Goal: Task Accomplishment & Management: Complete application form

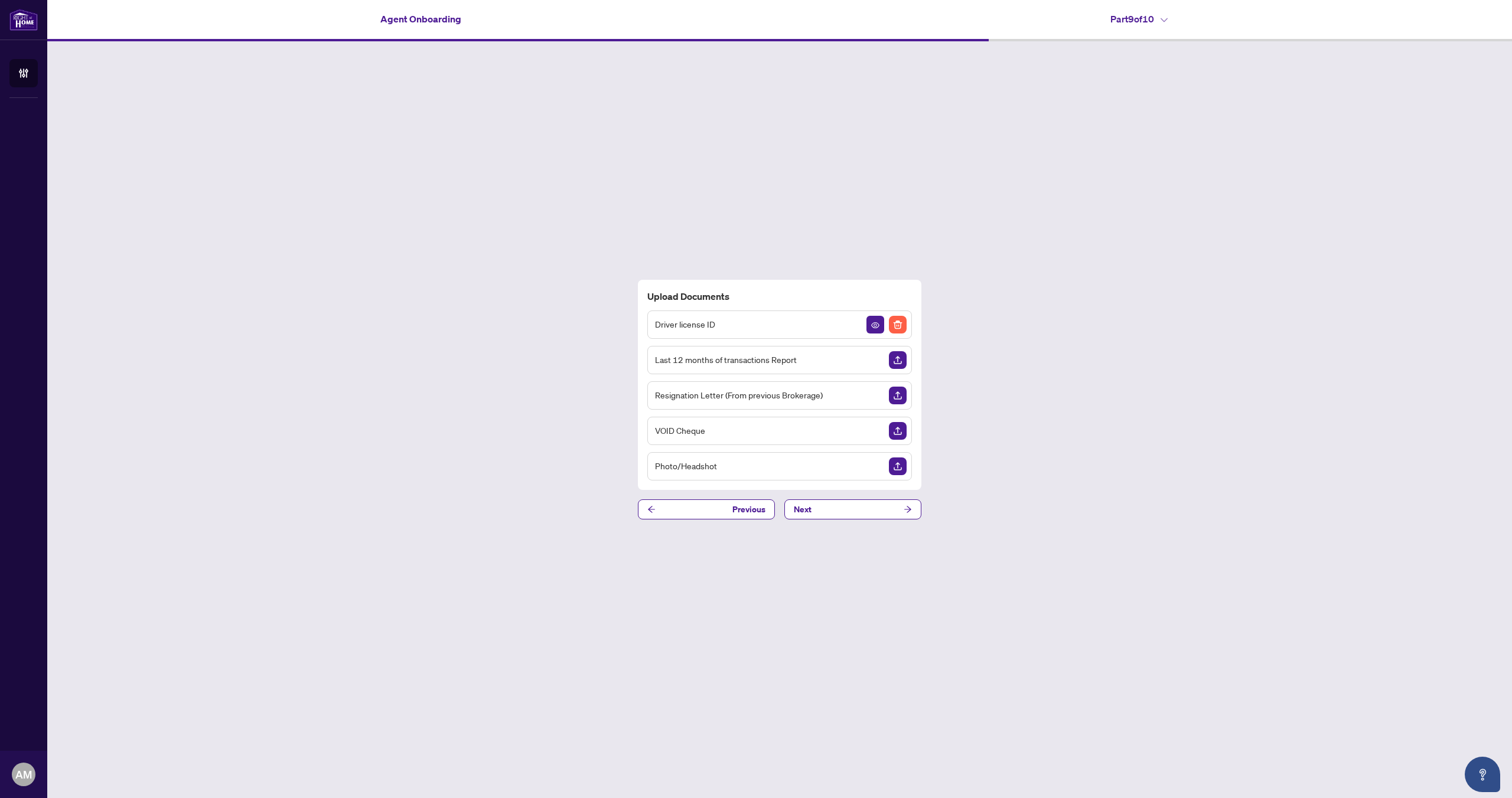
click at [897, 402] on img "Upload Document" at bounding box center [897, 395] width 18 height 17
click at [883, 507] on button "Next" at bounding box center [853, 510] width 137 height 20
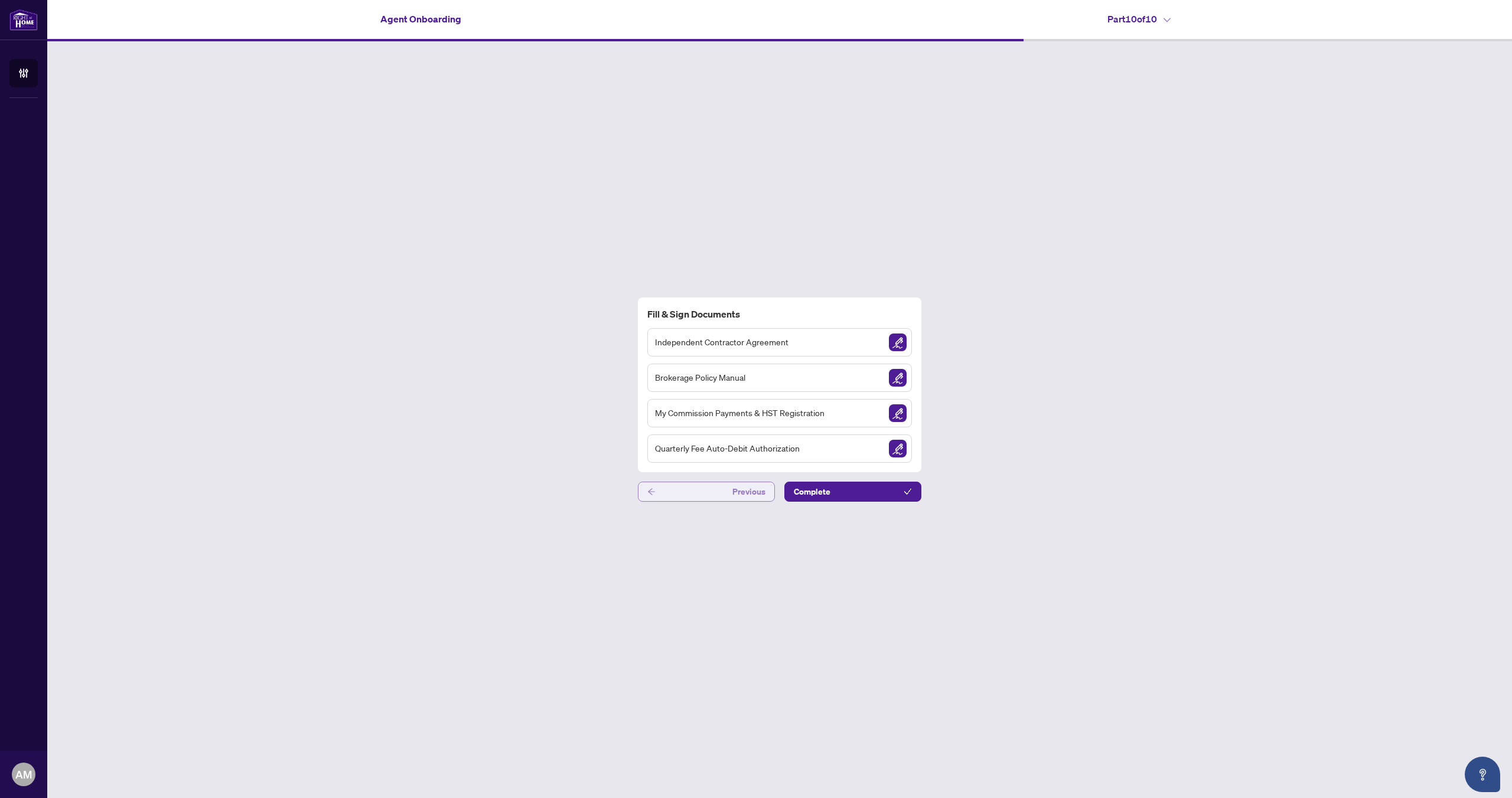
click at [763, 485] on span "Previous" at bounding box center [748, 491] width 33 height 19
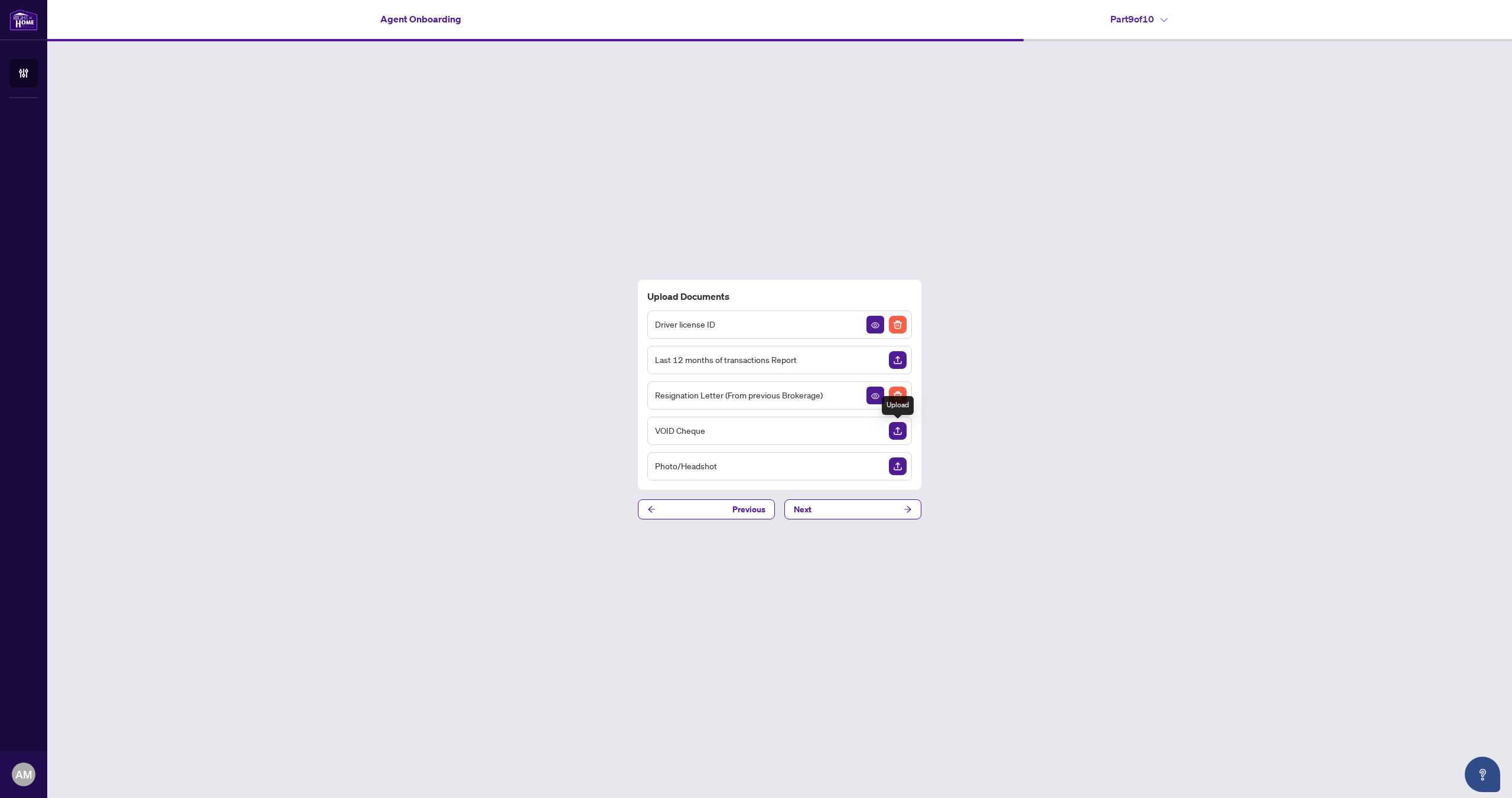
click at [896, 431] on img "Upload Document" at bounding box center [897, 431] width 18 height 17
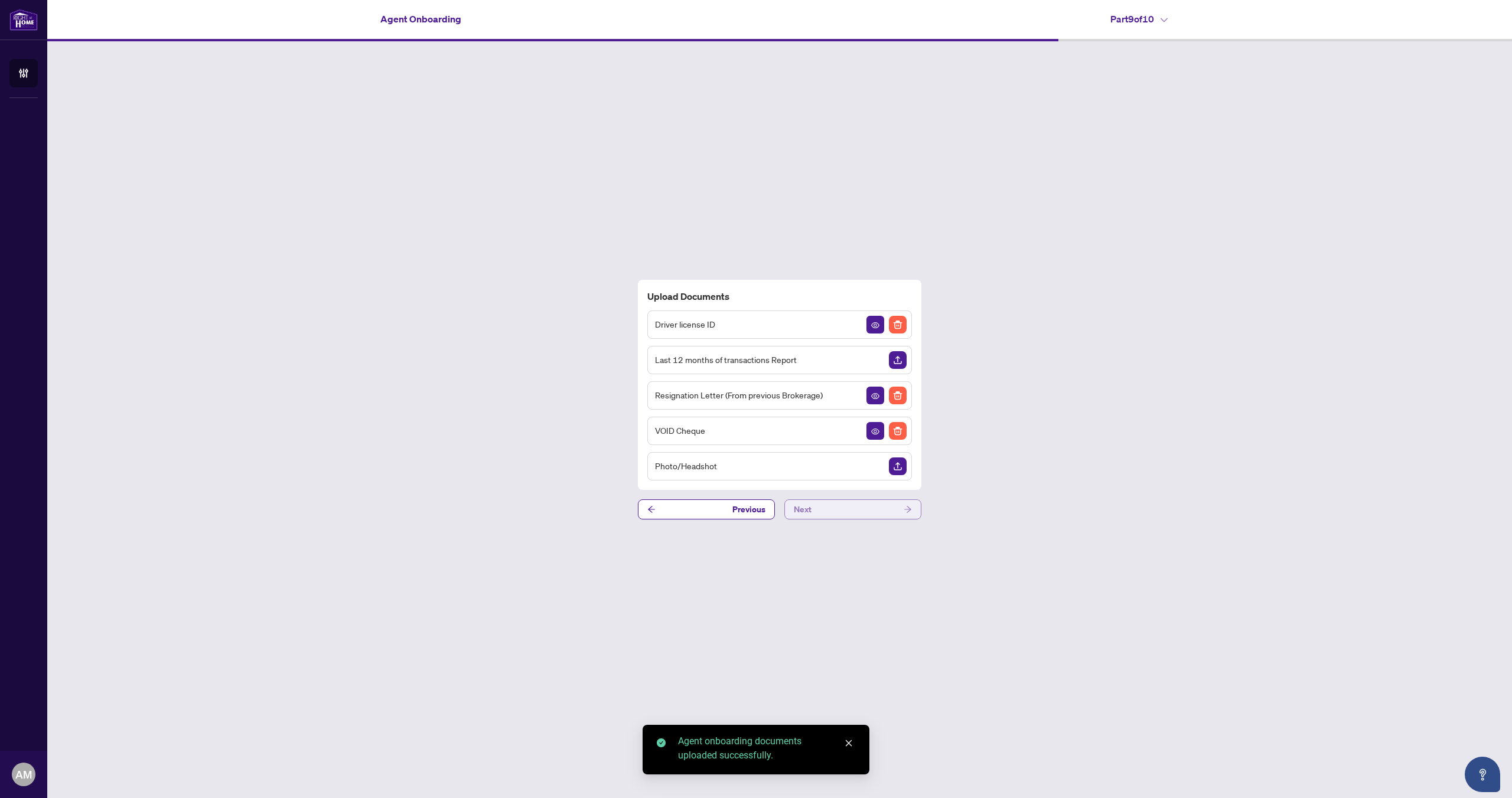
click at [890, 512] on button "Next" at bounding box center [853, 510] width 137 height 20
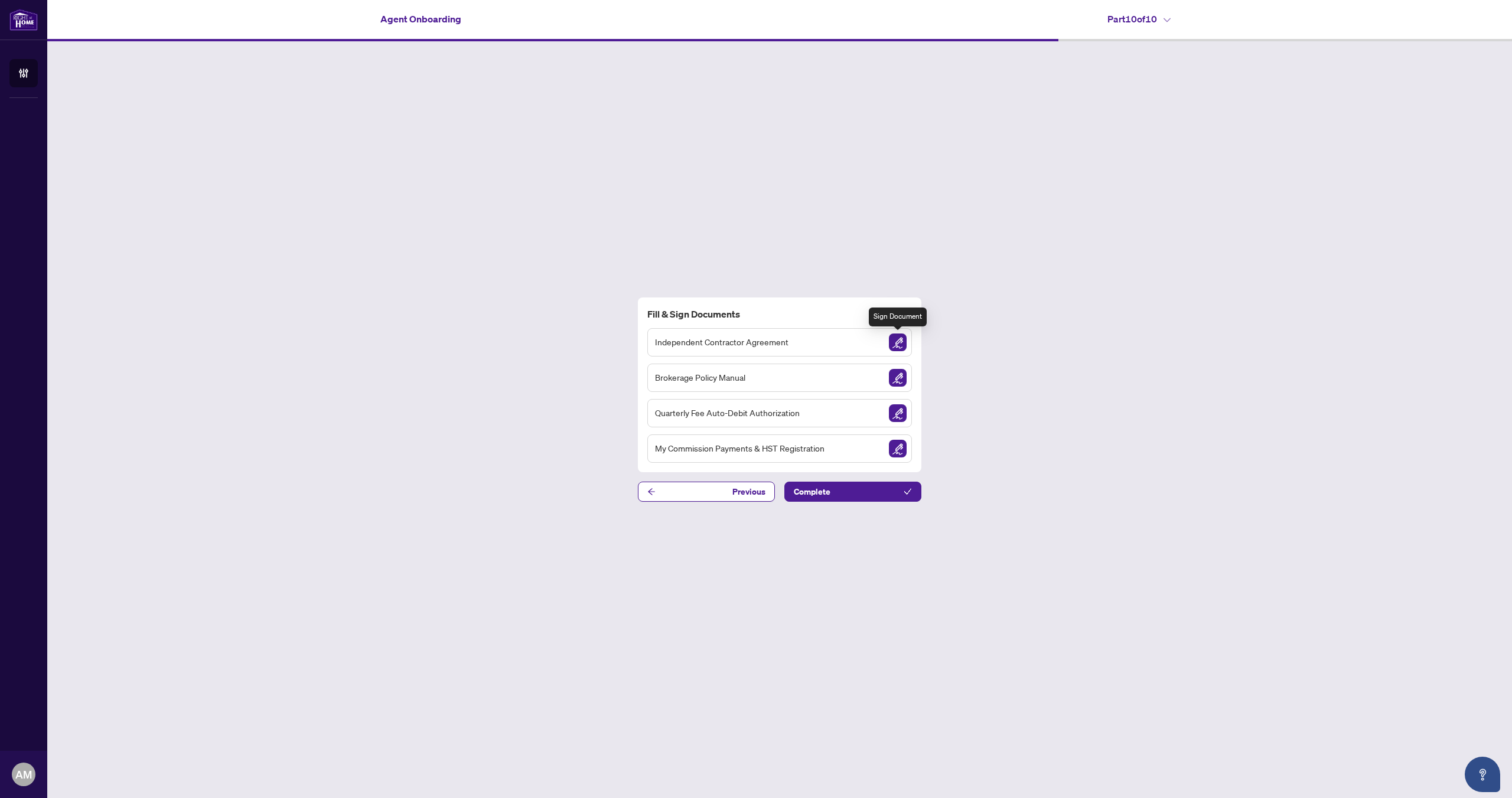
click at [894, 339] on img "Sign Document" at bounding box center [897, 342] width 18 height 17
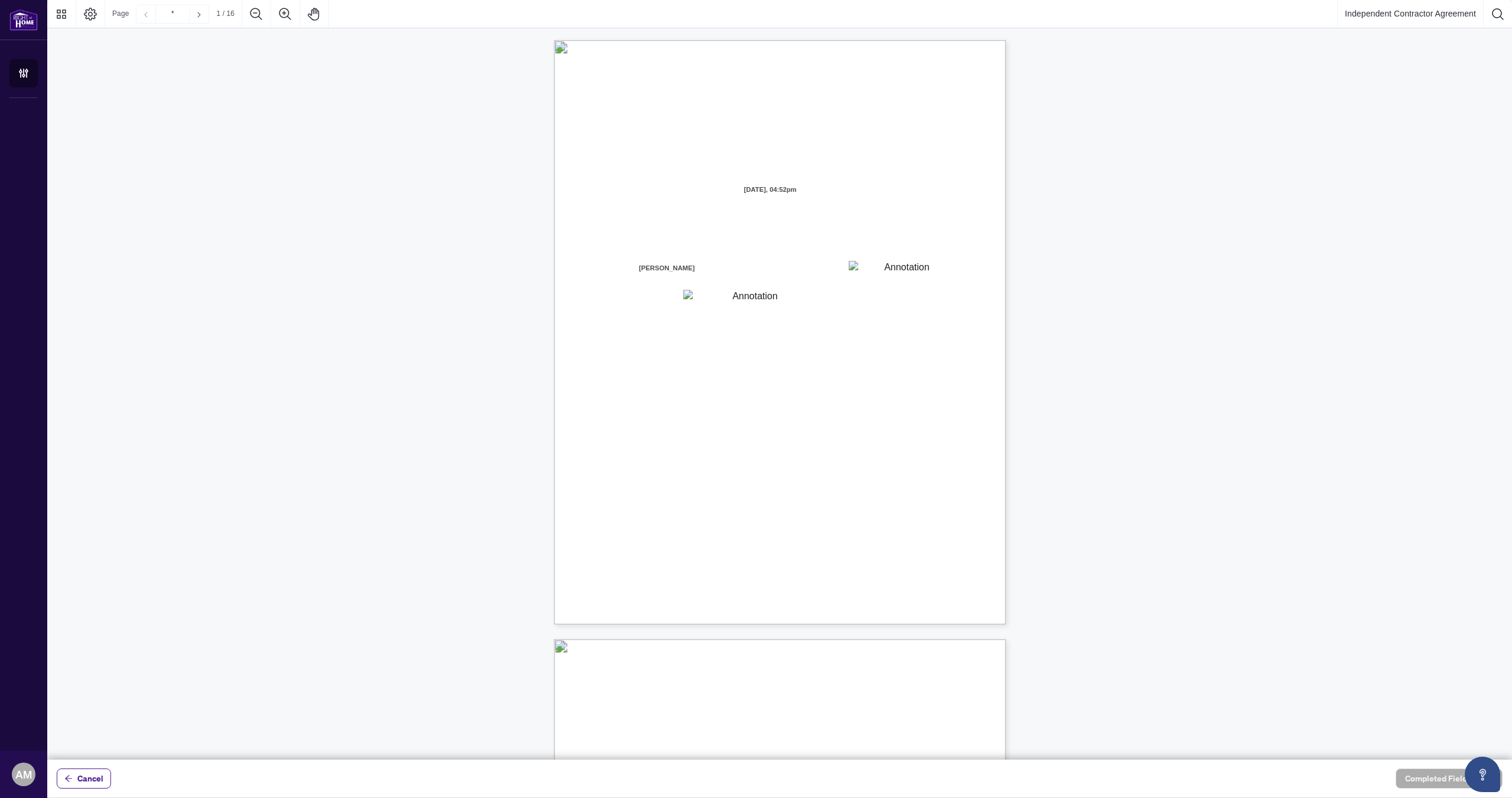
click at [858, 265] on textarea "01K2JGHV2M5QJ4CQA8R2XG1M7S" at bounding box center [902, 269] width 107 height 17
type textarea "**********"
click at [708, 295] on textarea "01K2JGHZ8CQK7FSWEK0GKS50CD" at bounding box center [750, 298] width 135 height 17
type textarea "*********"
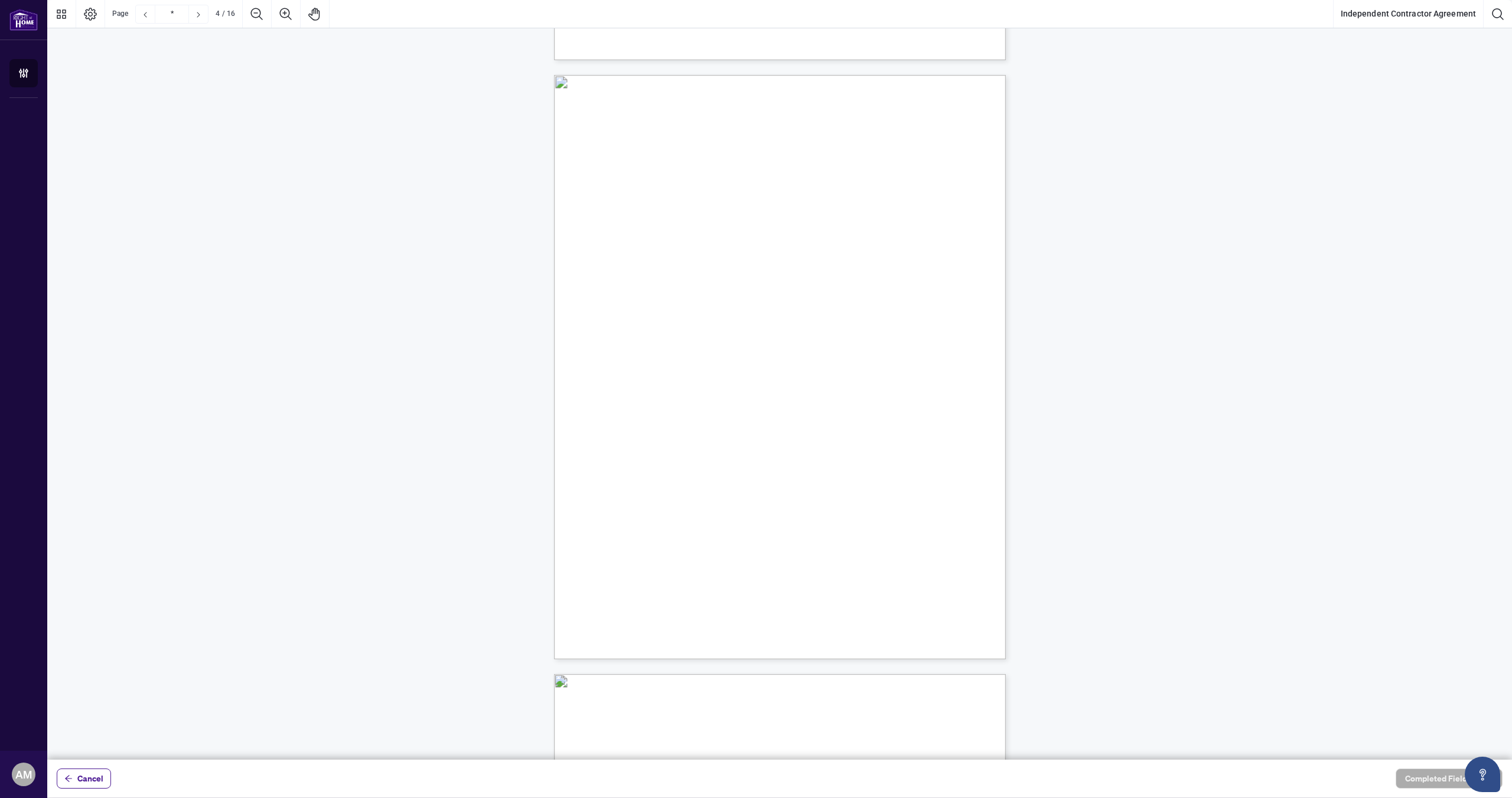
type input "*"
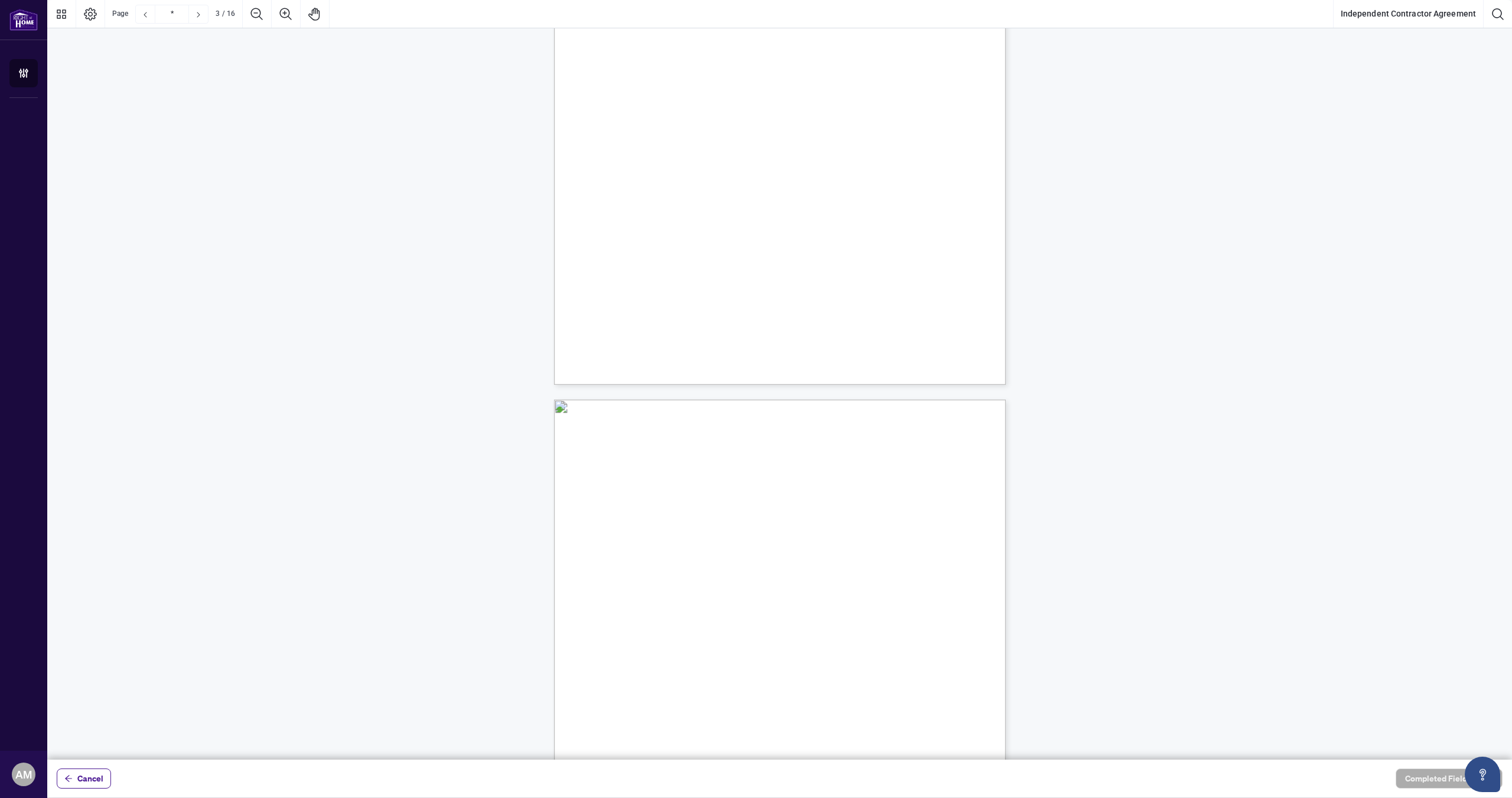
type textarea "*********"
click at [727, 367] on div "b) “Branch Manager” means the individual who oversees the operation of the Desi…" at bounding box center [836, 166] width 565 height 731
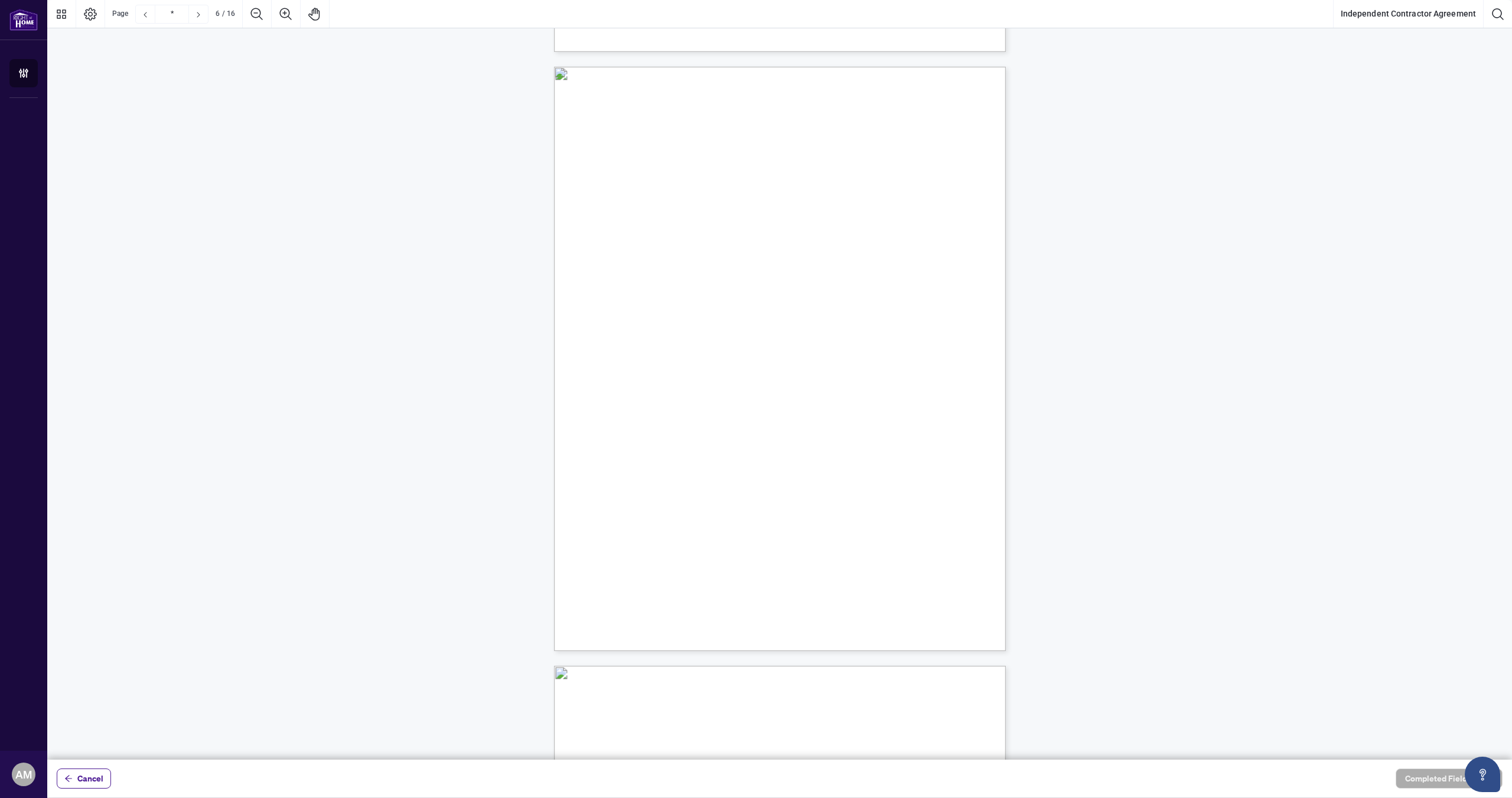
scroll to position [3246, 0]
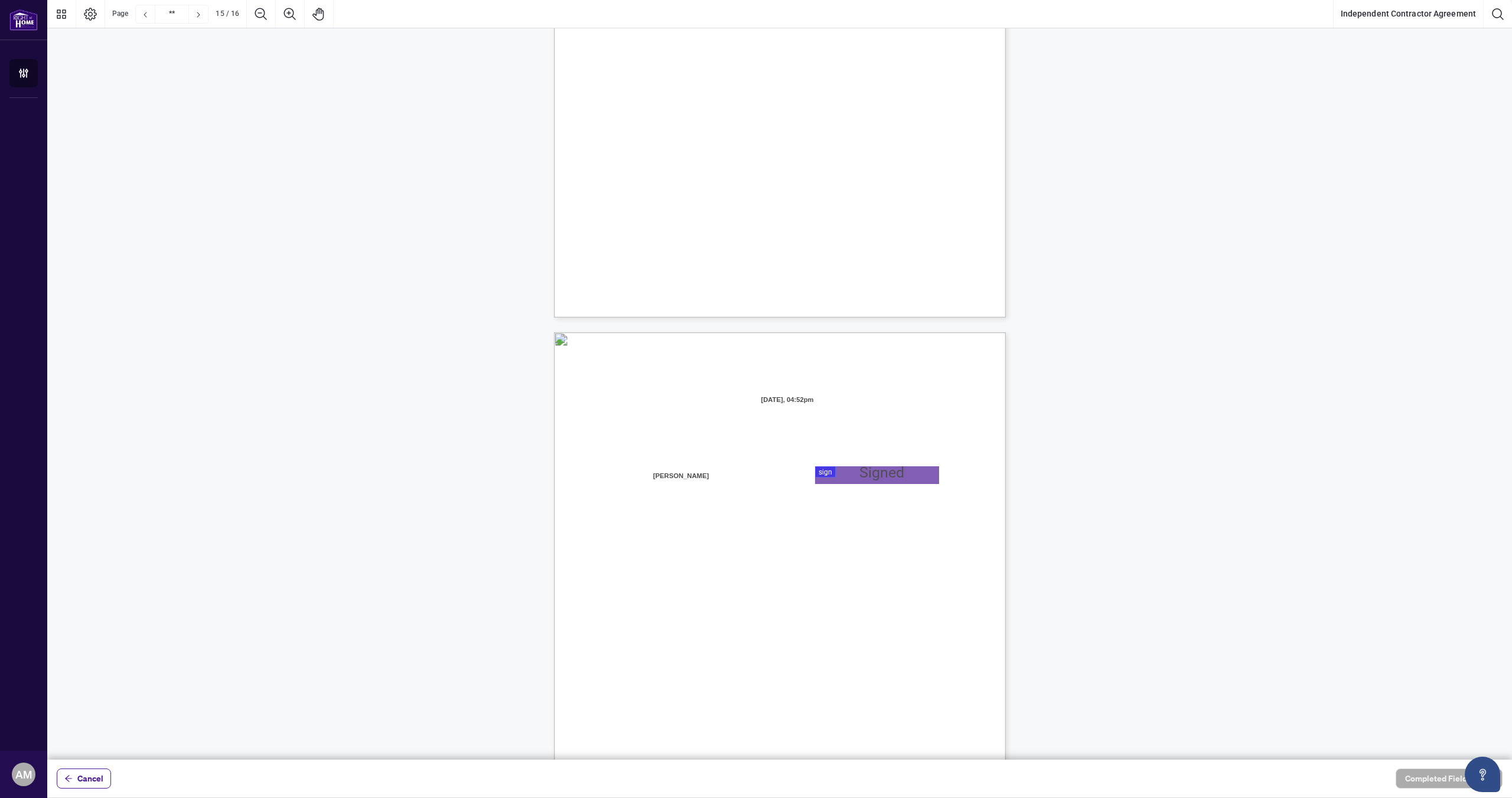
type input "**"
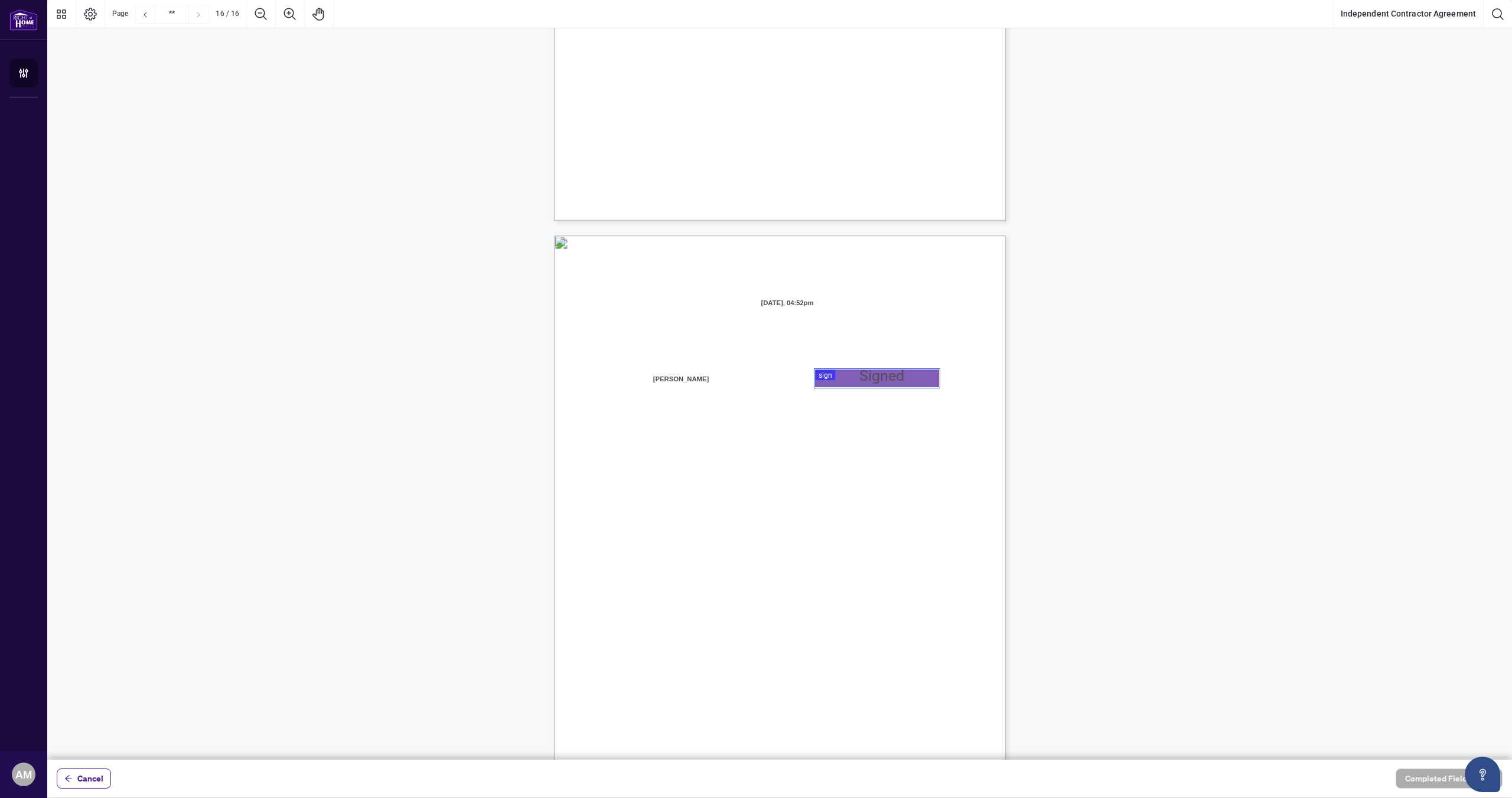
click at [833, 376] on div at bounding box center [779, 380] width 1465 height 760
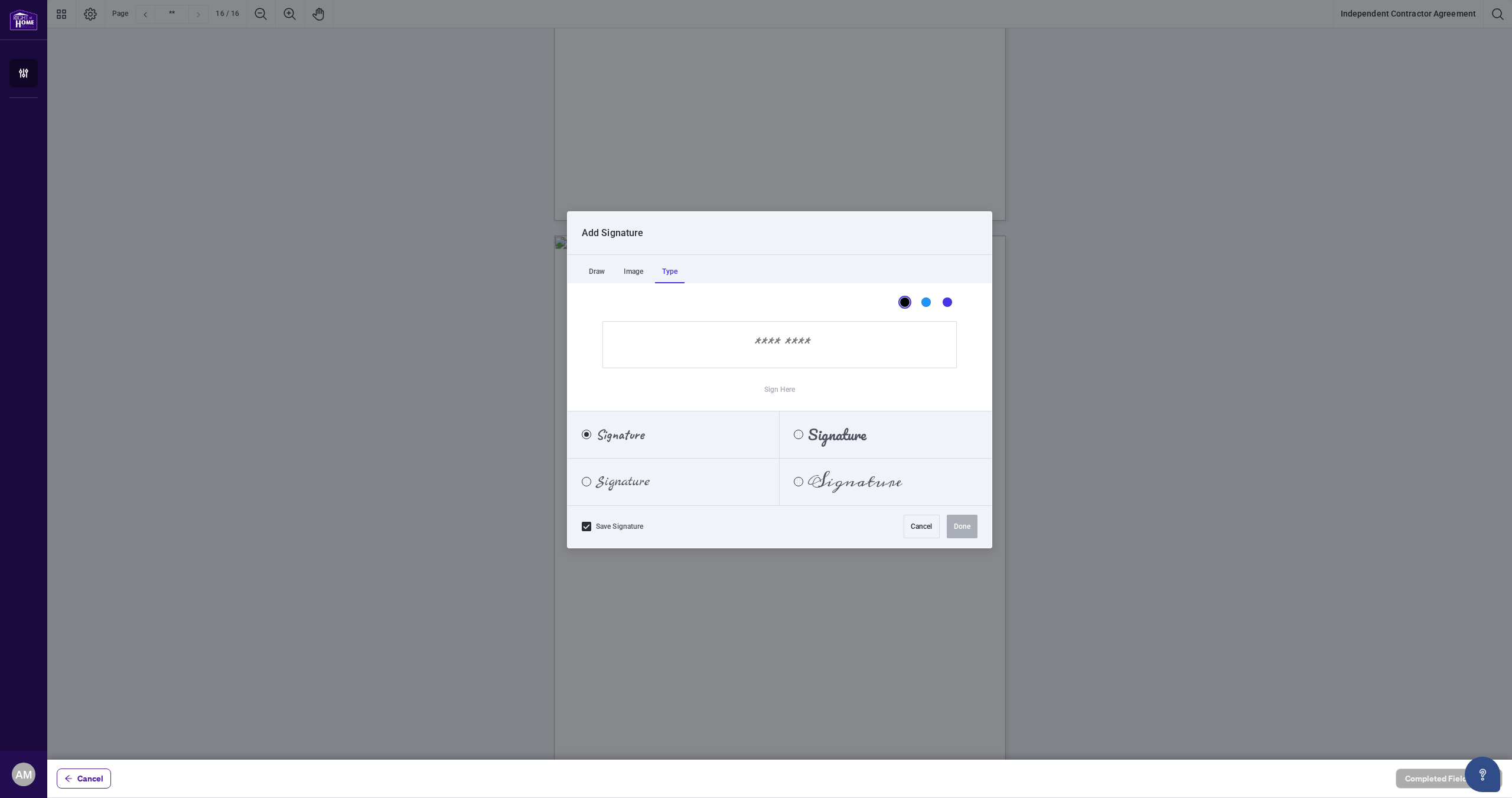
click at [669, 272] on div "Type" at bounding box center [670, 271] width 30 height 24
click at [845, 481] on span "Signature" at bounding box center [855, 482] width 94 height 13
click at [788, 346] on input "Sign Here" at bounding box center [780, 345] width 355 height 47
type input "*********"
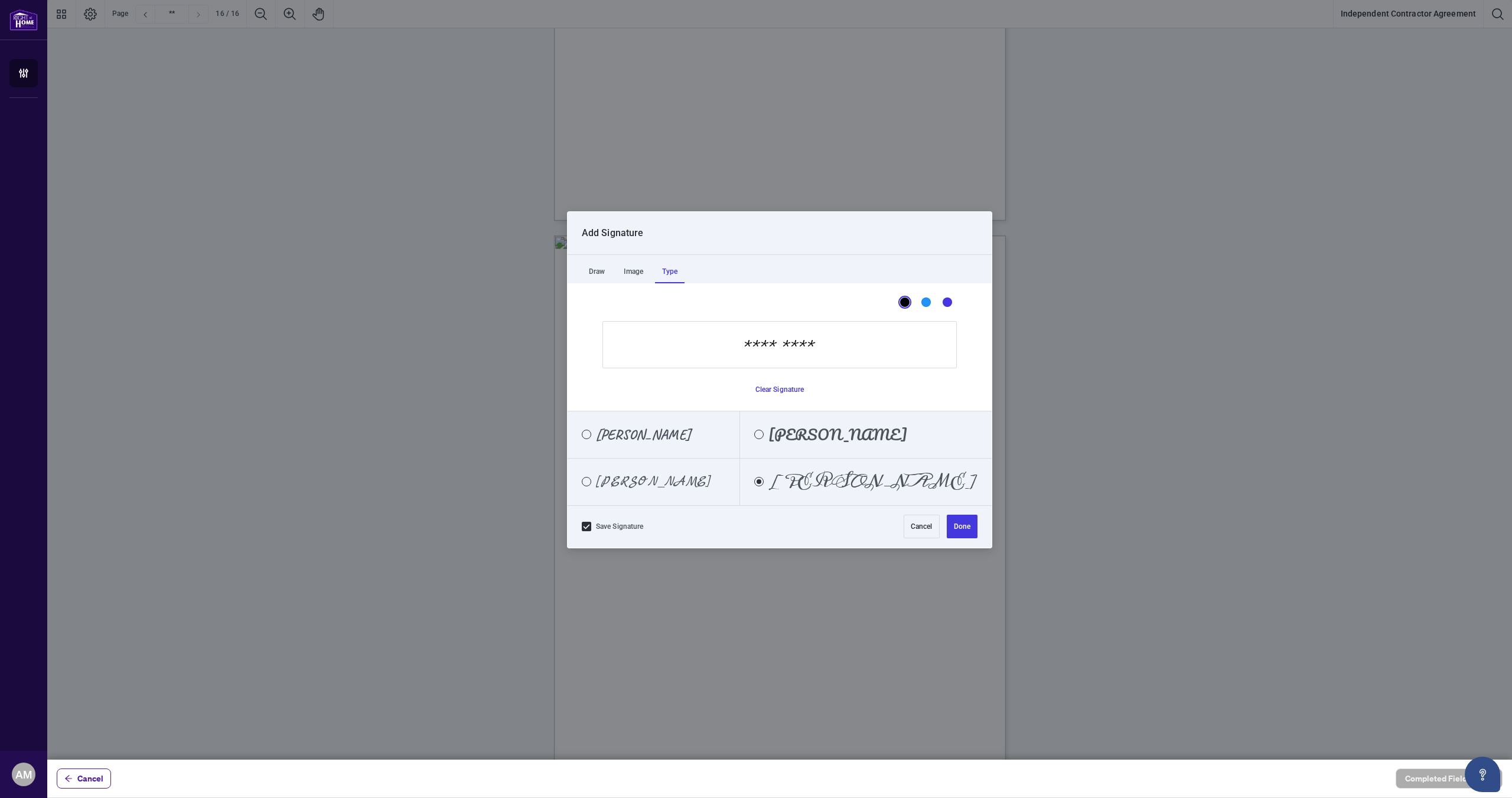
click at [816, 432] on span "[PERSON_NAME]" at bounding box center [838, 434] width 138 height 13
click at [960, 520] on button "Done" at bounding box center [962, 526] width 30 height 24
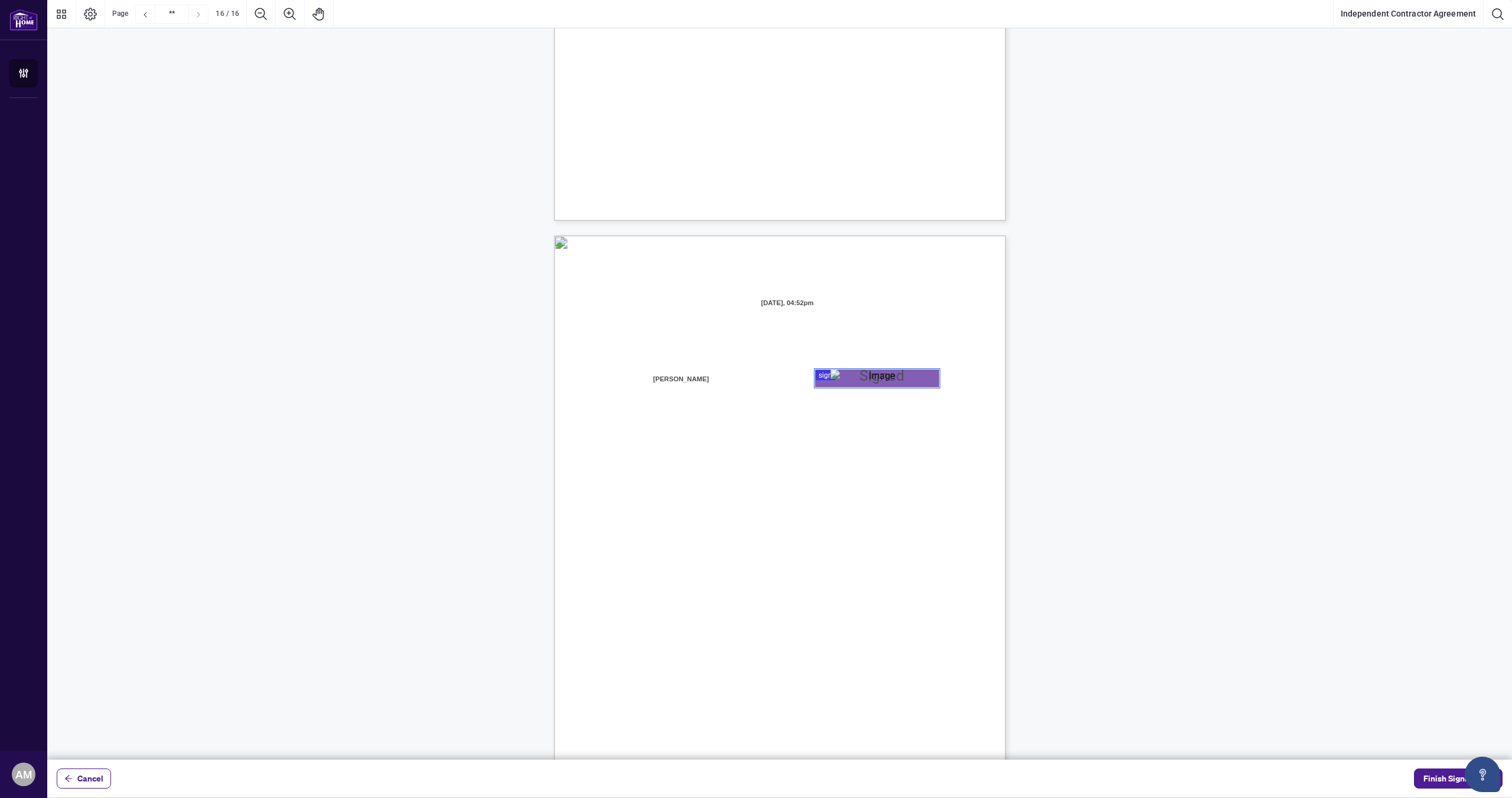
scroll to position [8865, 0]
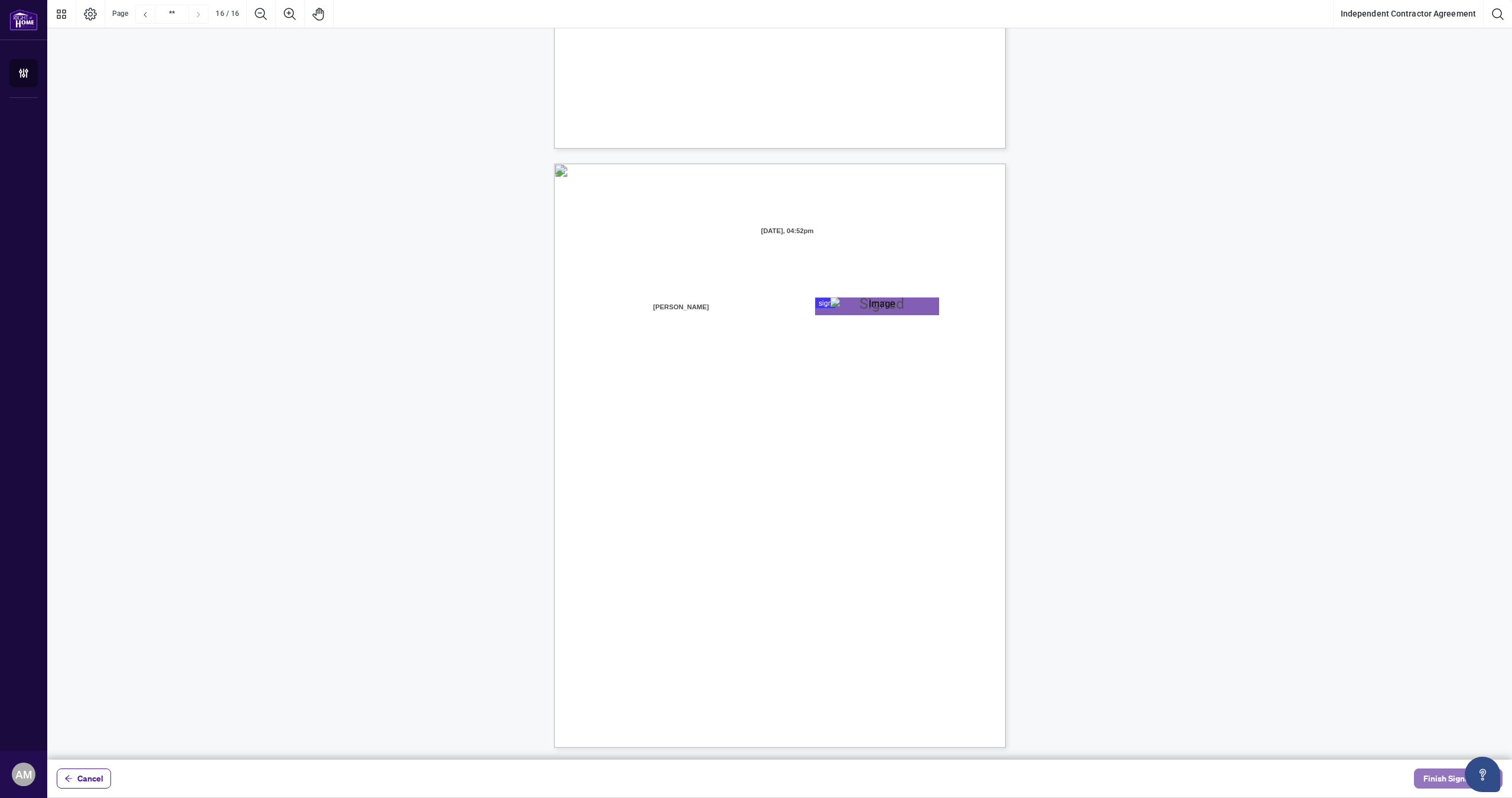
click at [1435, 779] on span "Finish Signing" at bounding box center [1450, 778] width 53 height 19
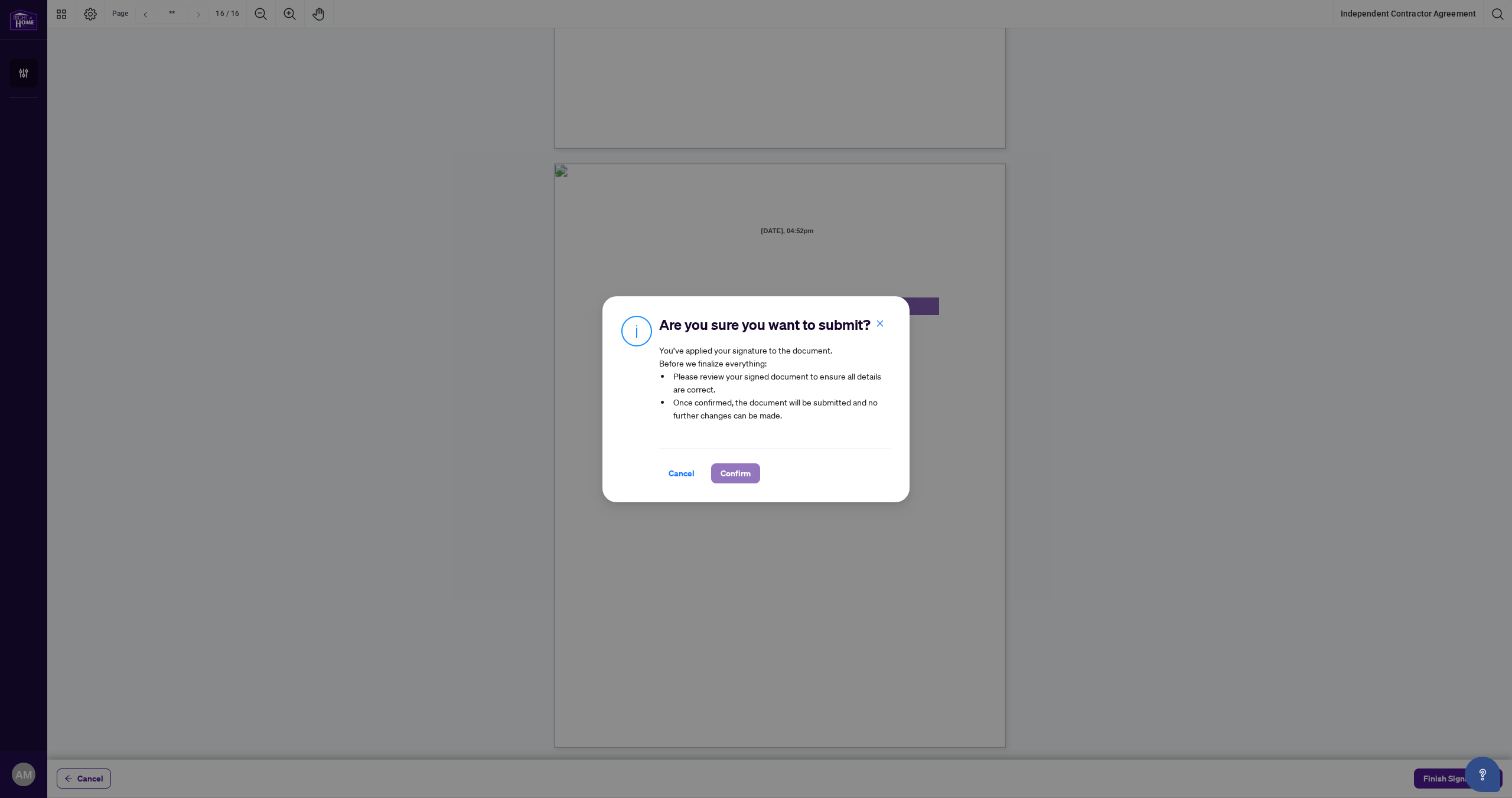
click at [729, 473] on span "Confirm" at bounding box center [736, 473] width 30 height 19
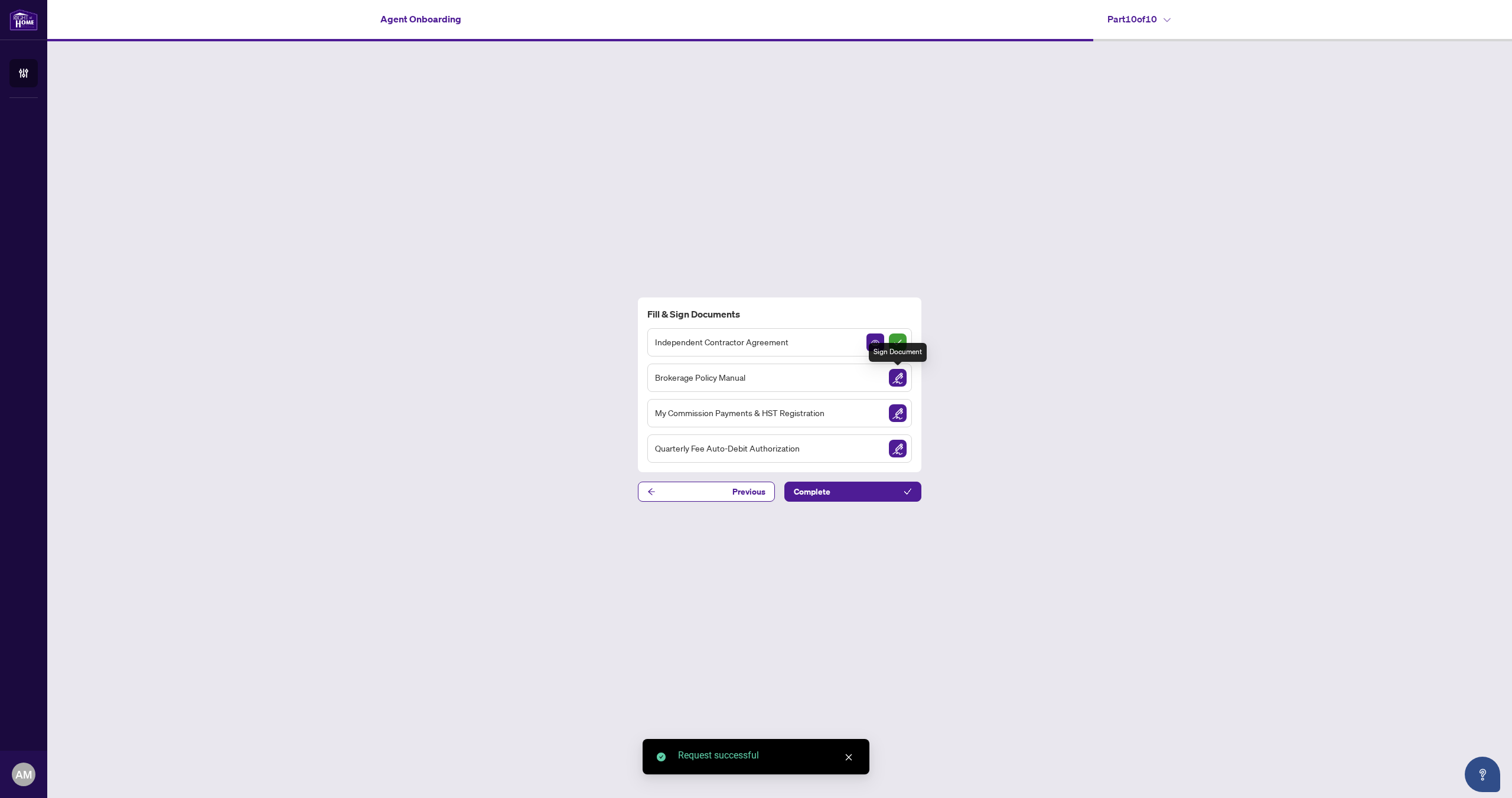
click at [896, 378] on img "Sign Document" at bounding box center [897, 377] width 18 height 17
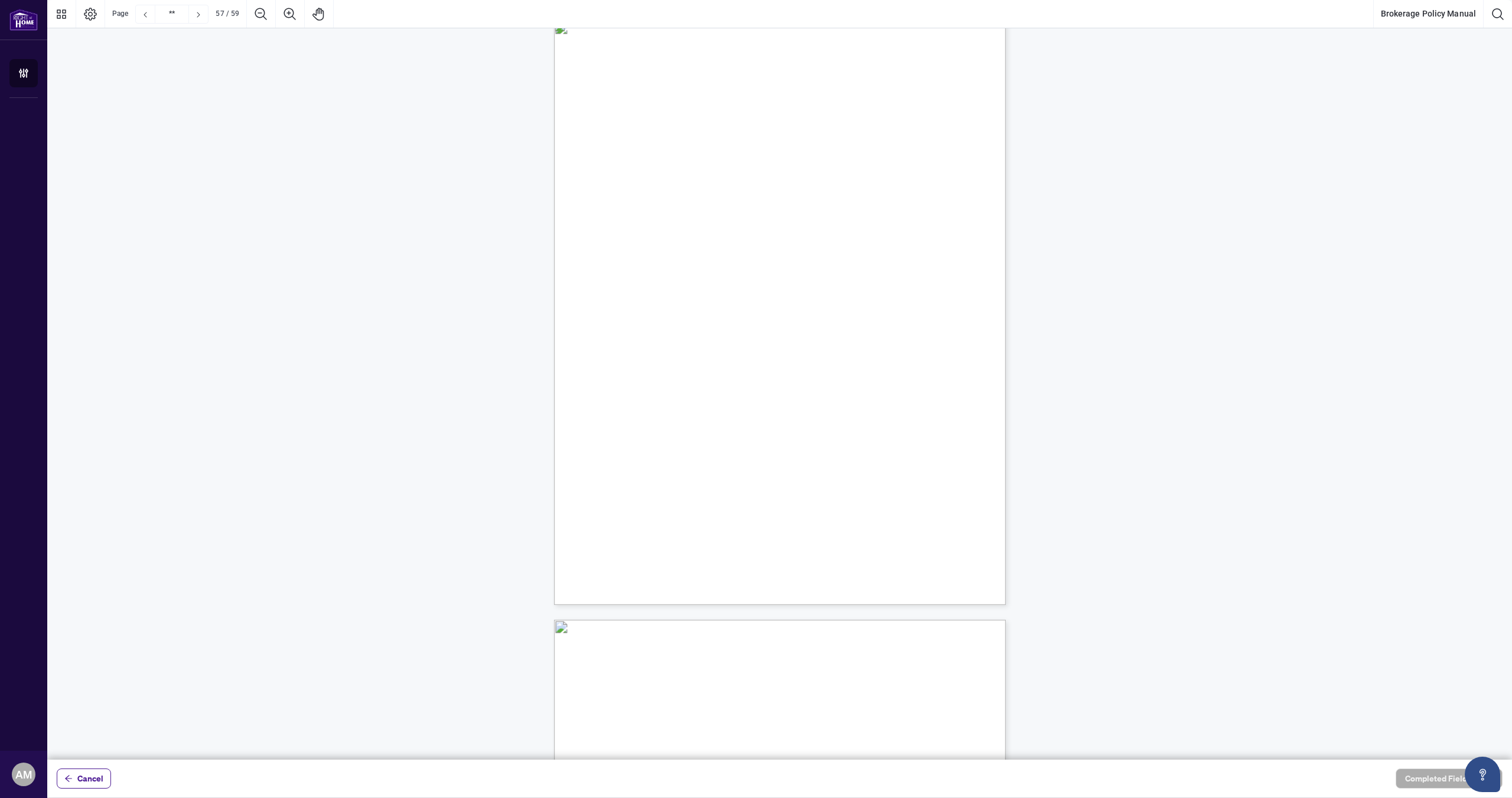
scroll to position [33586, 0]
type input "**"
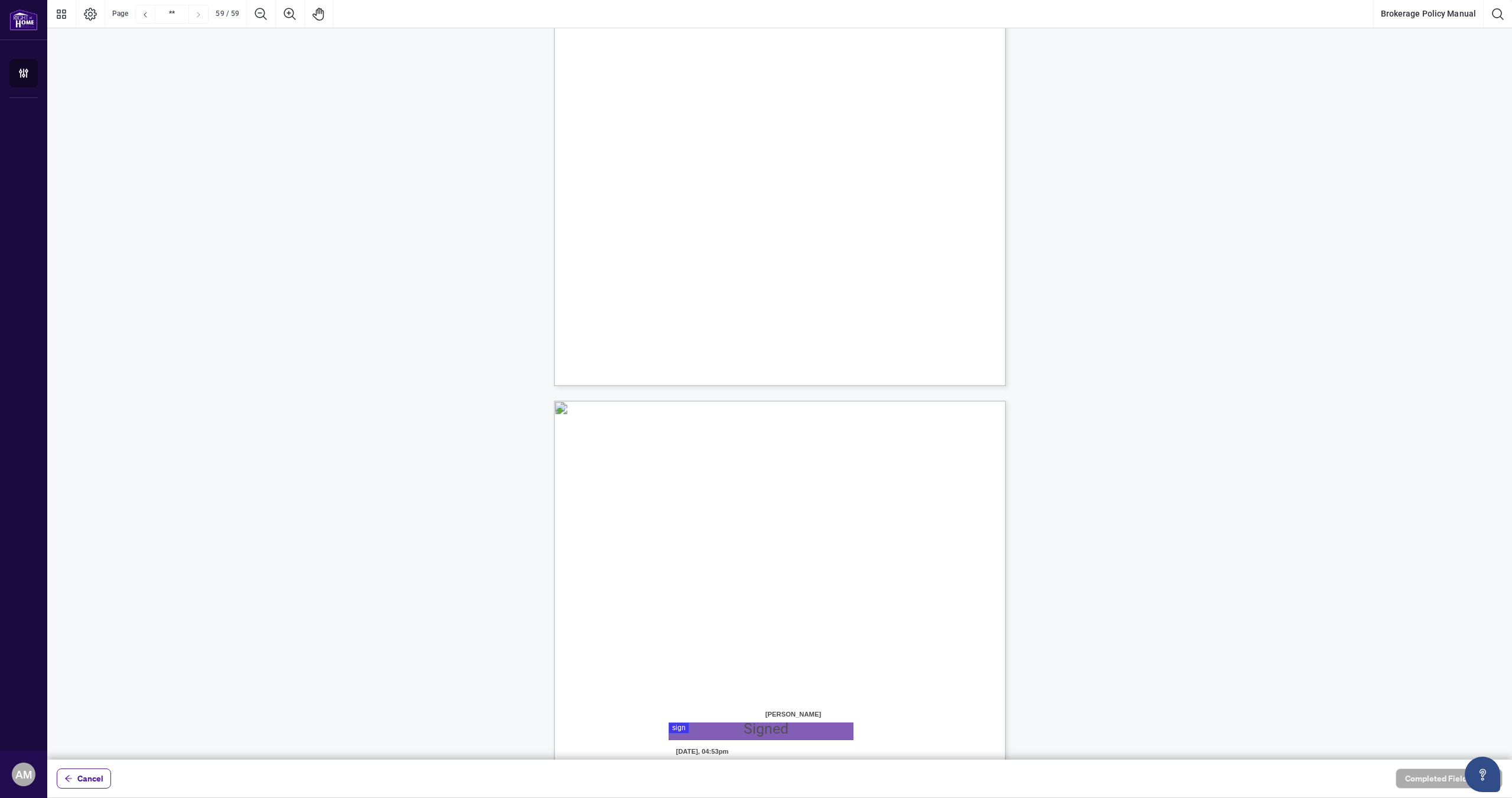
scroll to position [34635, 0]
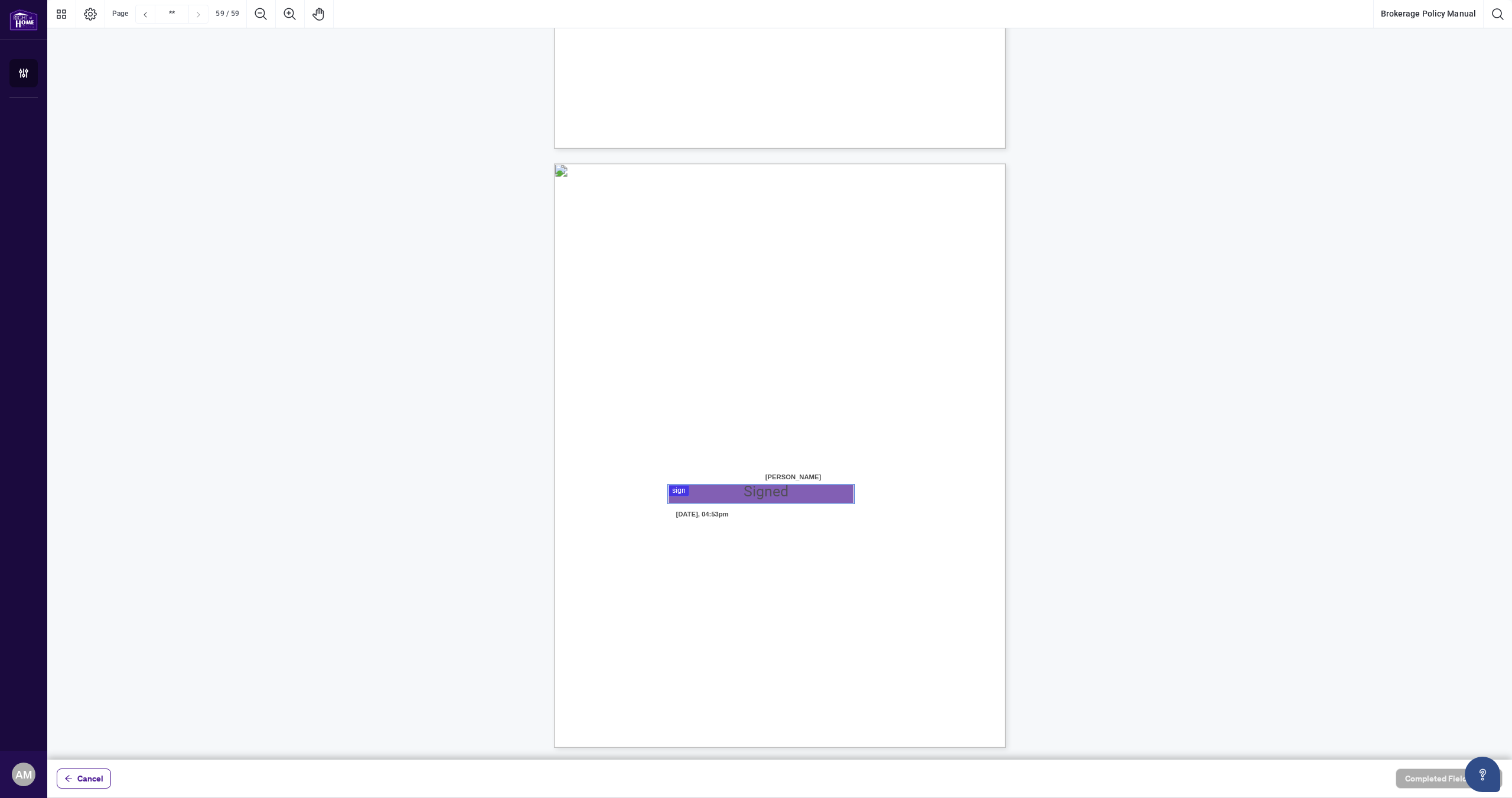
click at [740, 497] on div at bounding box center [779, 380] width 1465 height 760
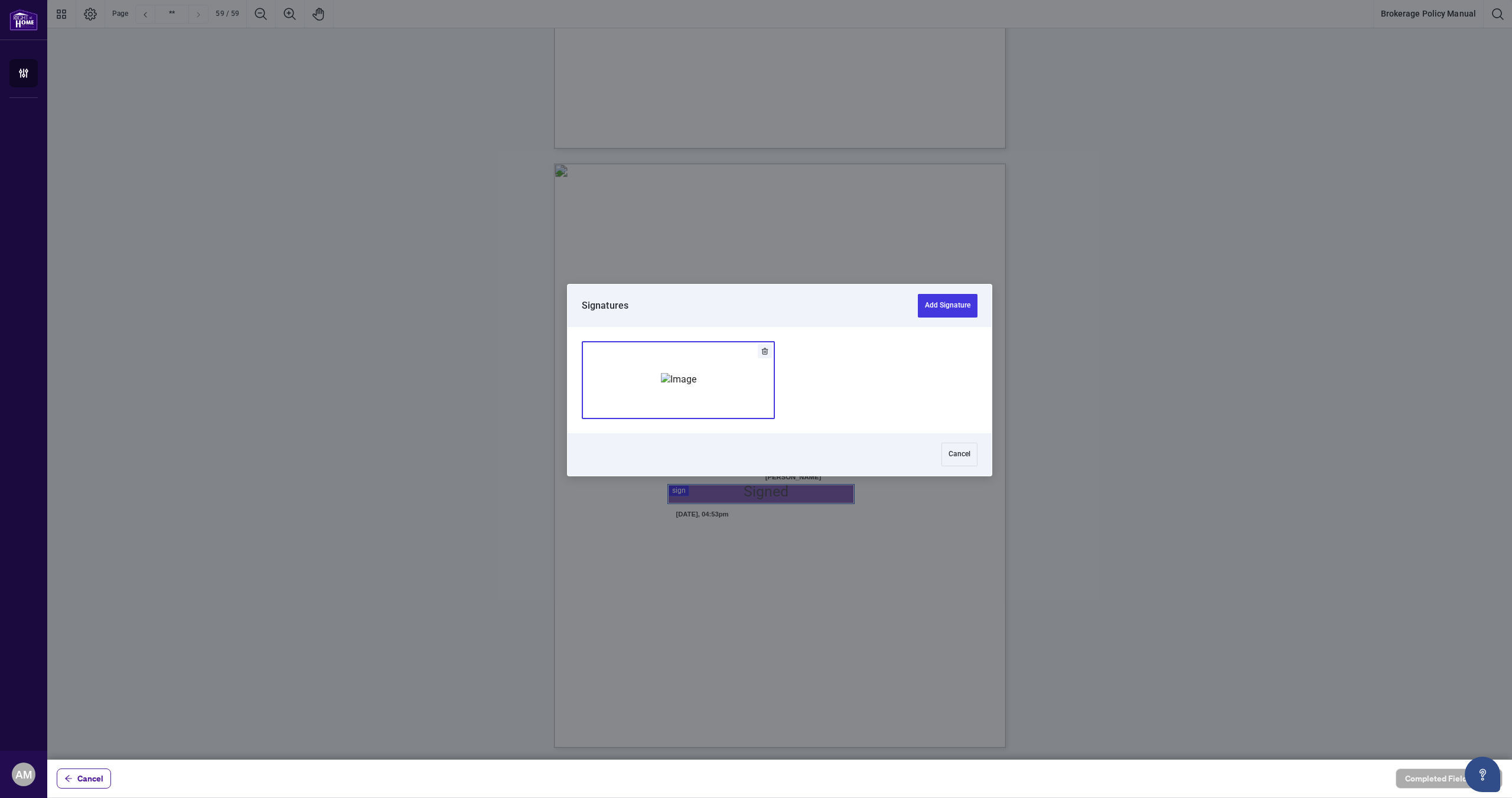
click at [696, 414] on div "Add Signature" at bounding box center [678, 380] width 36 height 118
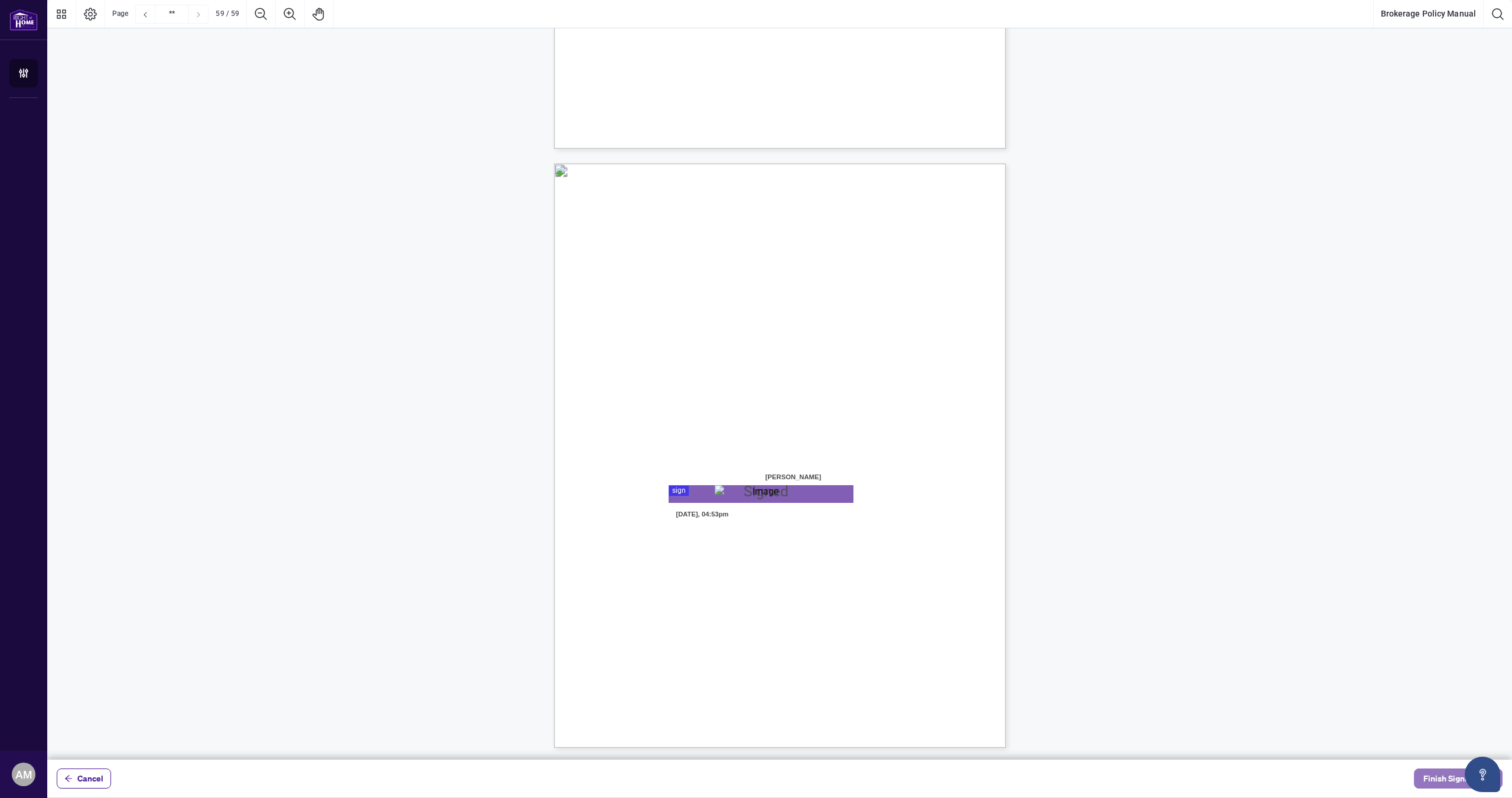
click at [1452, 780] on span "Finish Signing" at bounding box center [1450, 778] width 53 height 19
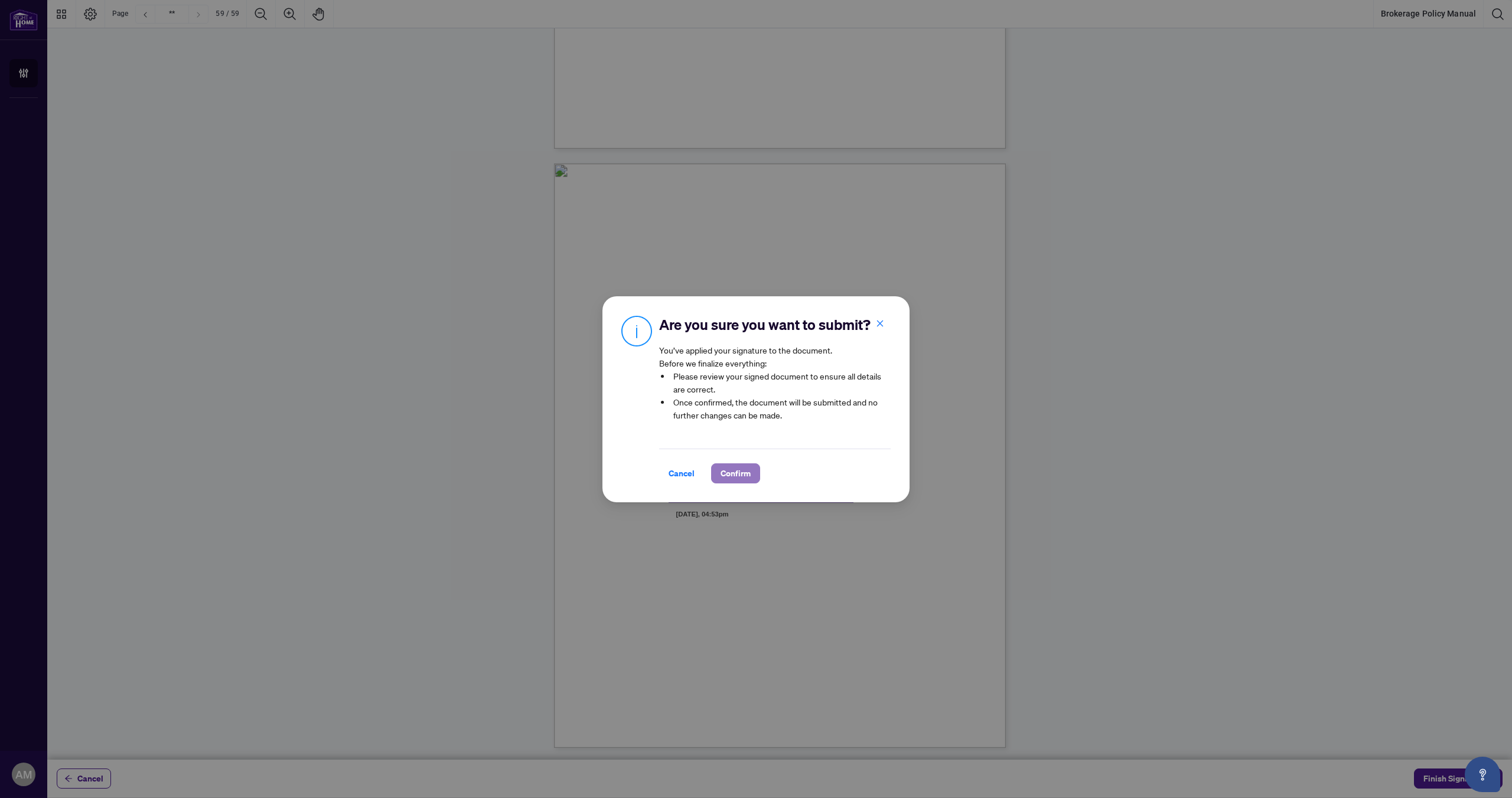
click at [743, 482] on span "Confirm" at bounding box center [736, 473] width 30 height 19
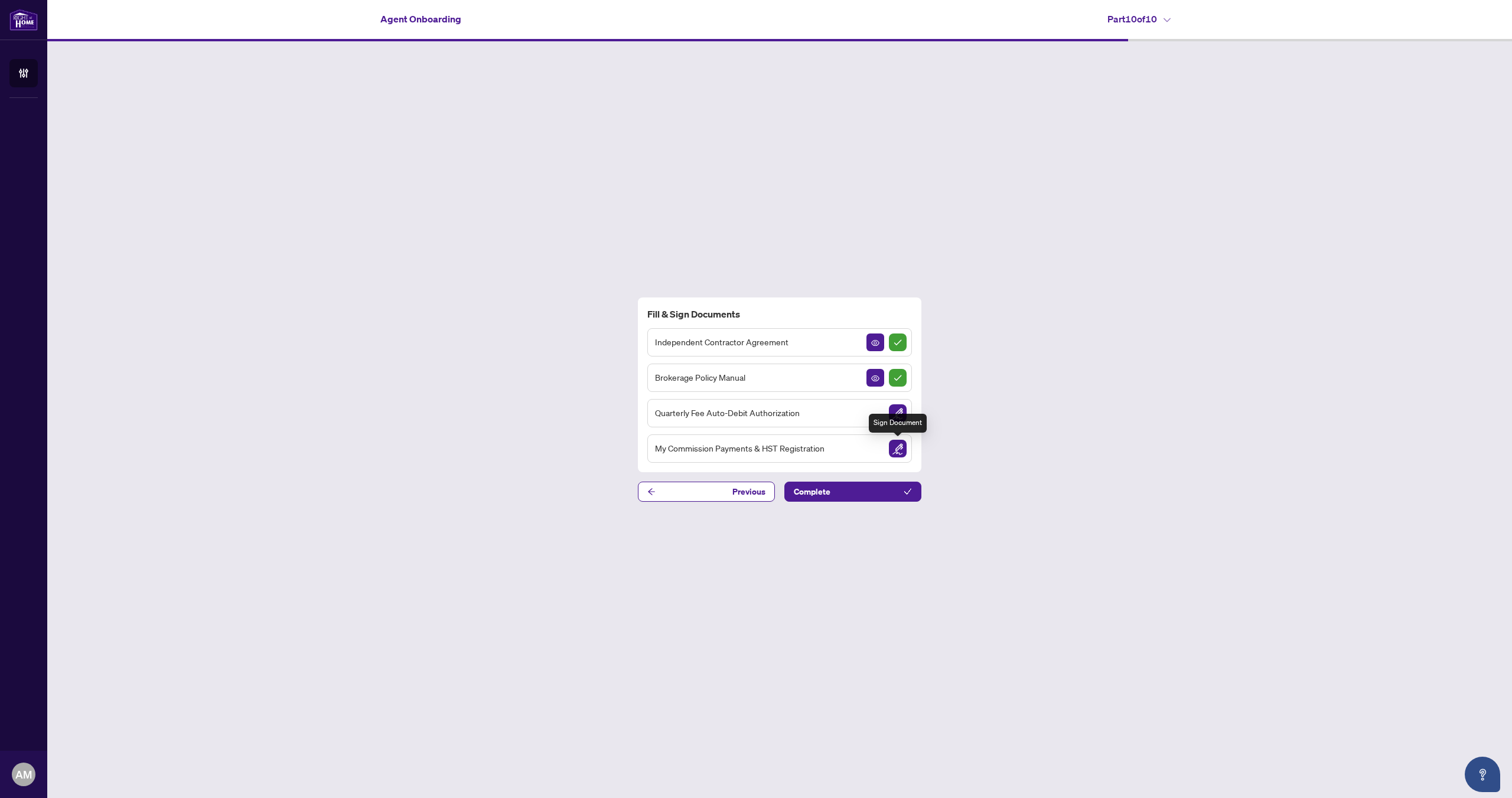
click at [892, 453] on img "Sign Document" at bounding box center [897, 448] width 18 height 17
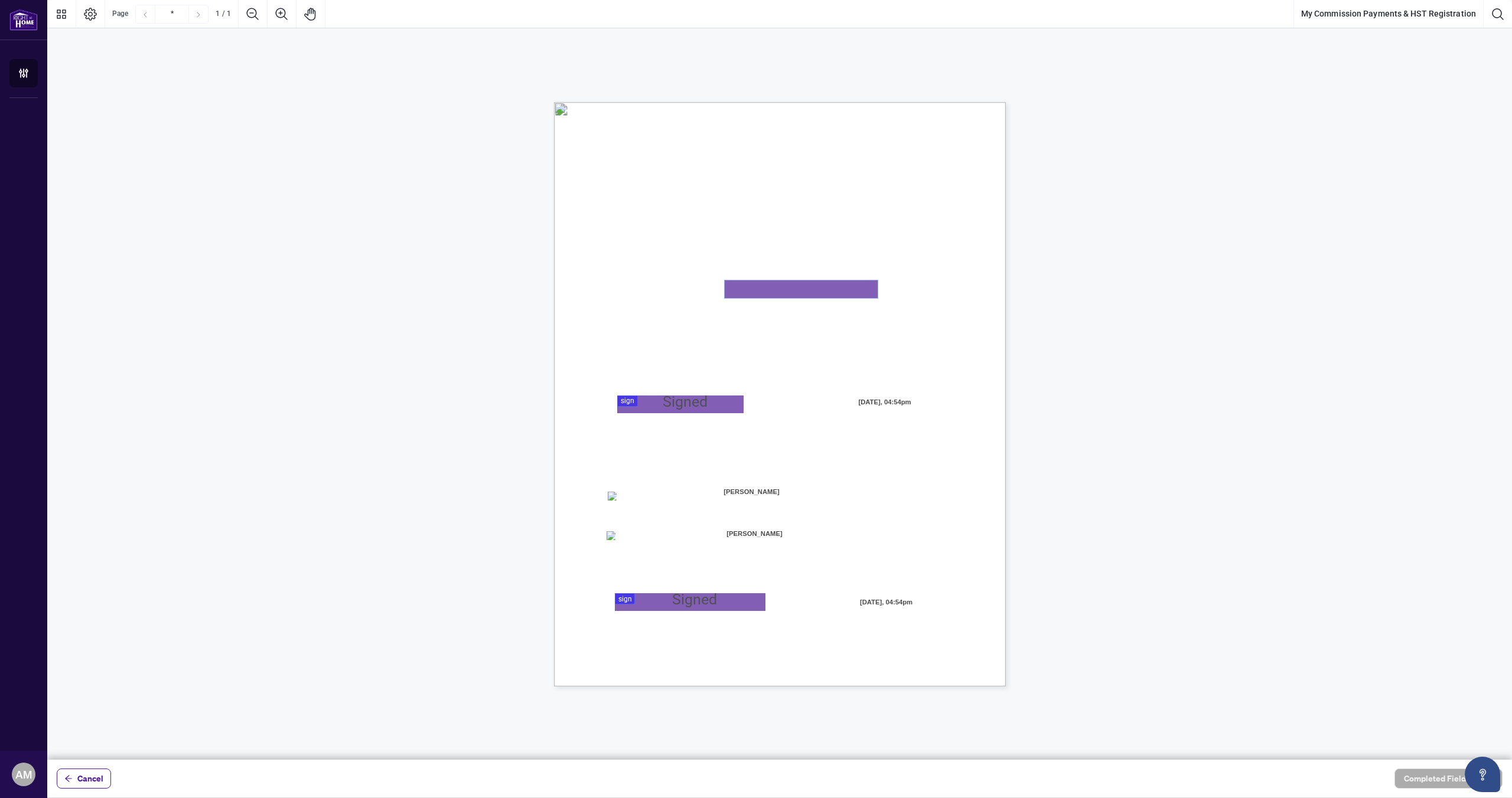
click at [778, 296] on textarea "01K2JGPYG88MA82VVWK3EG1HN6" at bounding box center [801, 289] width 153 height 17
paste textarea "**********"
type textarea "**********"
click at [678, 409] on div at bounding box center [779, 380] width 1465 height 760
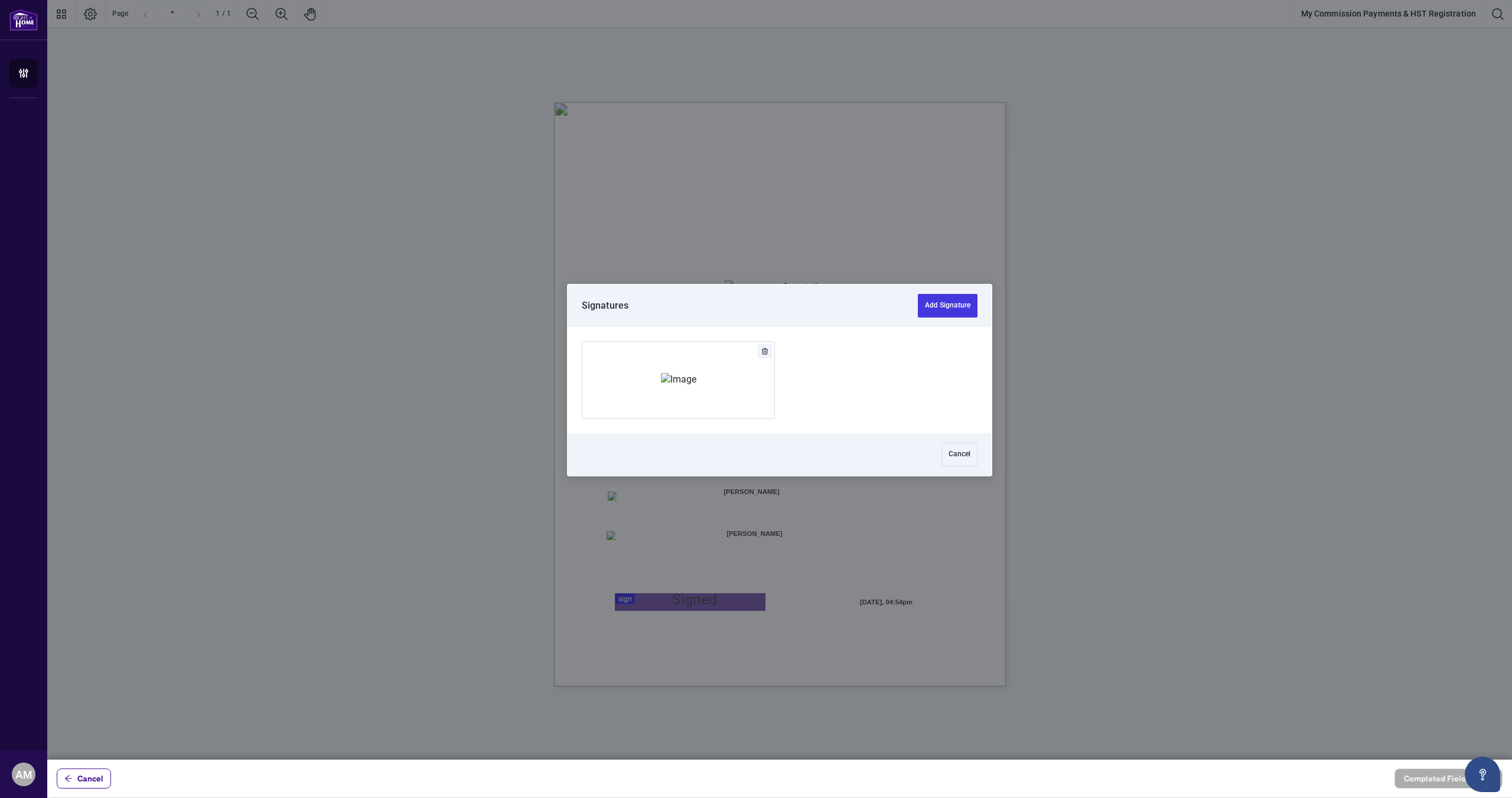
click at [740, 424] on div at bounding box center [779, 380] width 424 height 107
click at [696, 386] on img "Add Signature" at bounding box center [678, 380] width 36 height 13
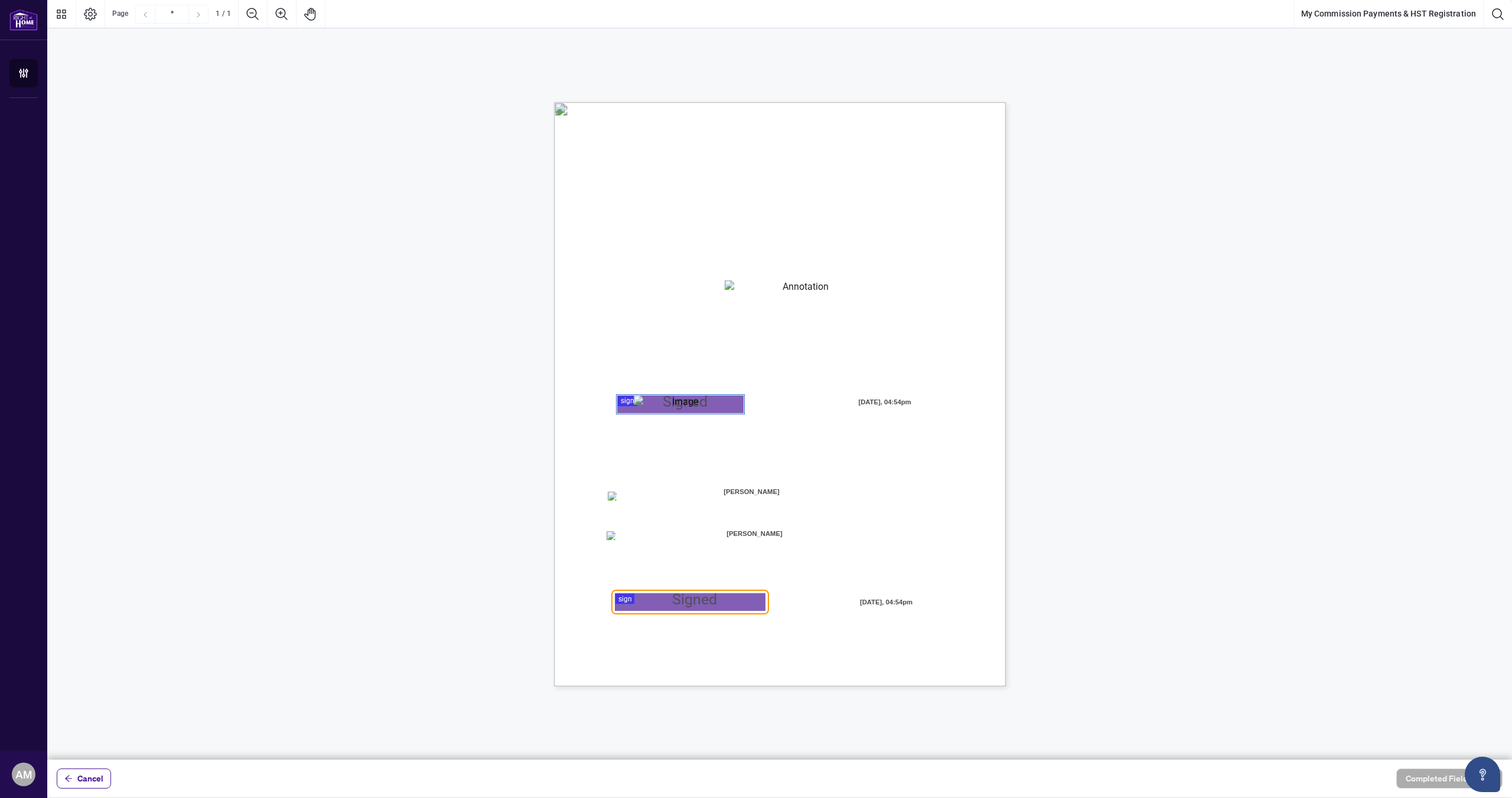
click at [703, 600] on div at bounding box center [779, 380] width 1465 height 760
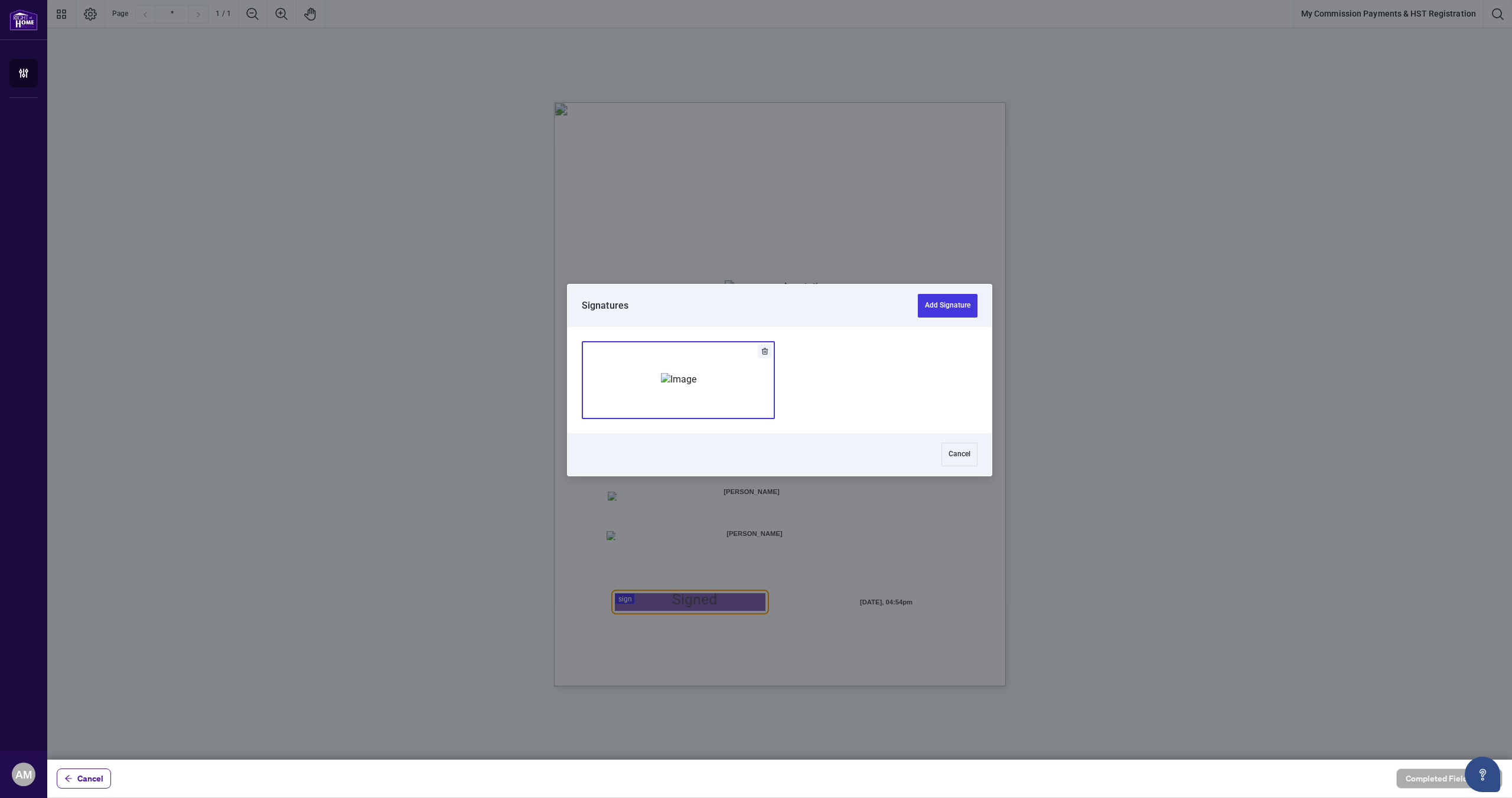
click at [696, 413] on div "Add Signature" at bounding box center [678, 380] width 36 height 118
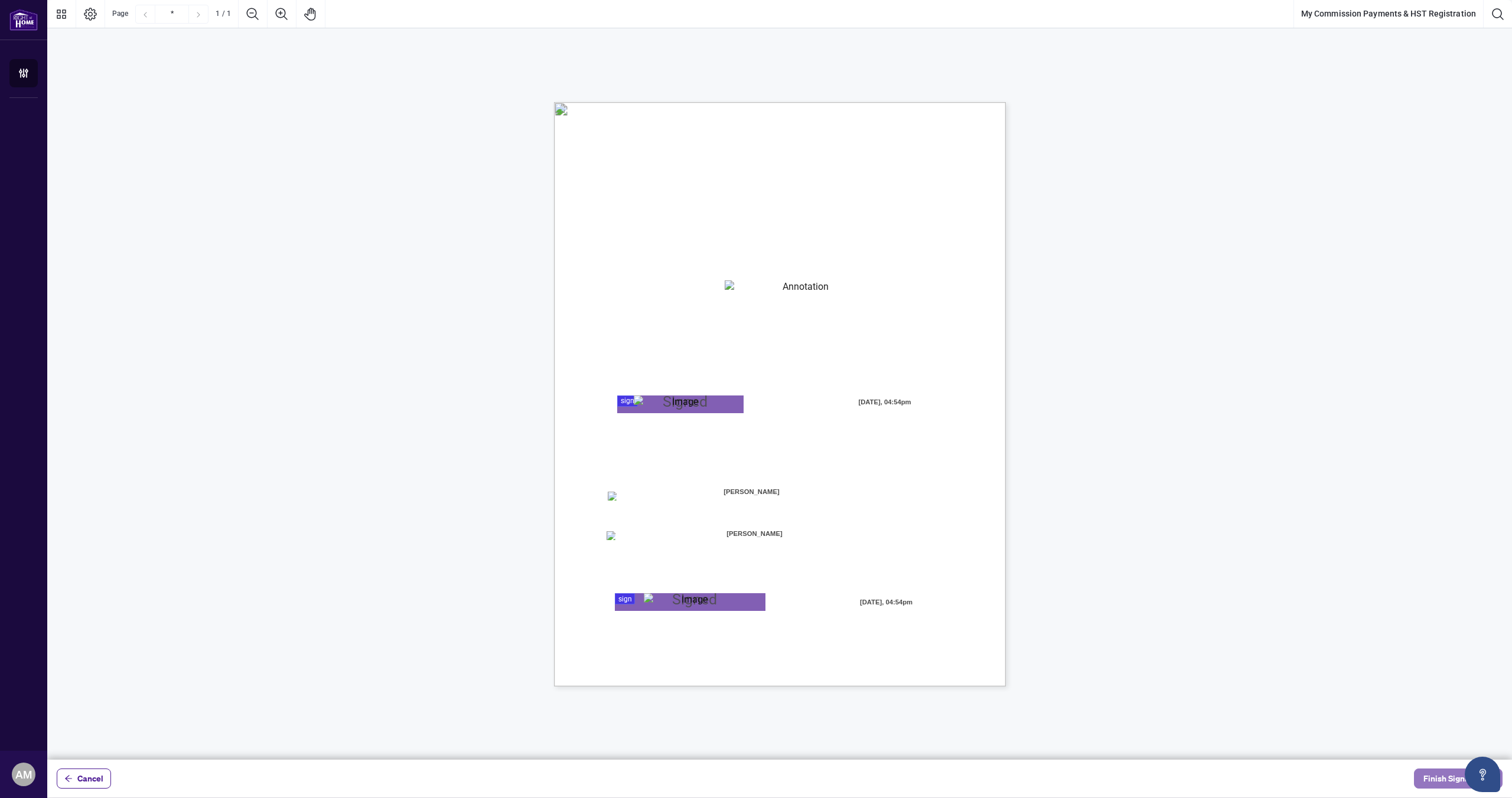
click at [1431, 782] on span "Finish Signing" at bounding box center [1450, 778] width 53 height 19
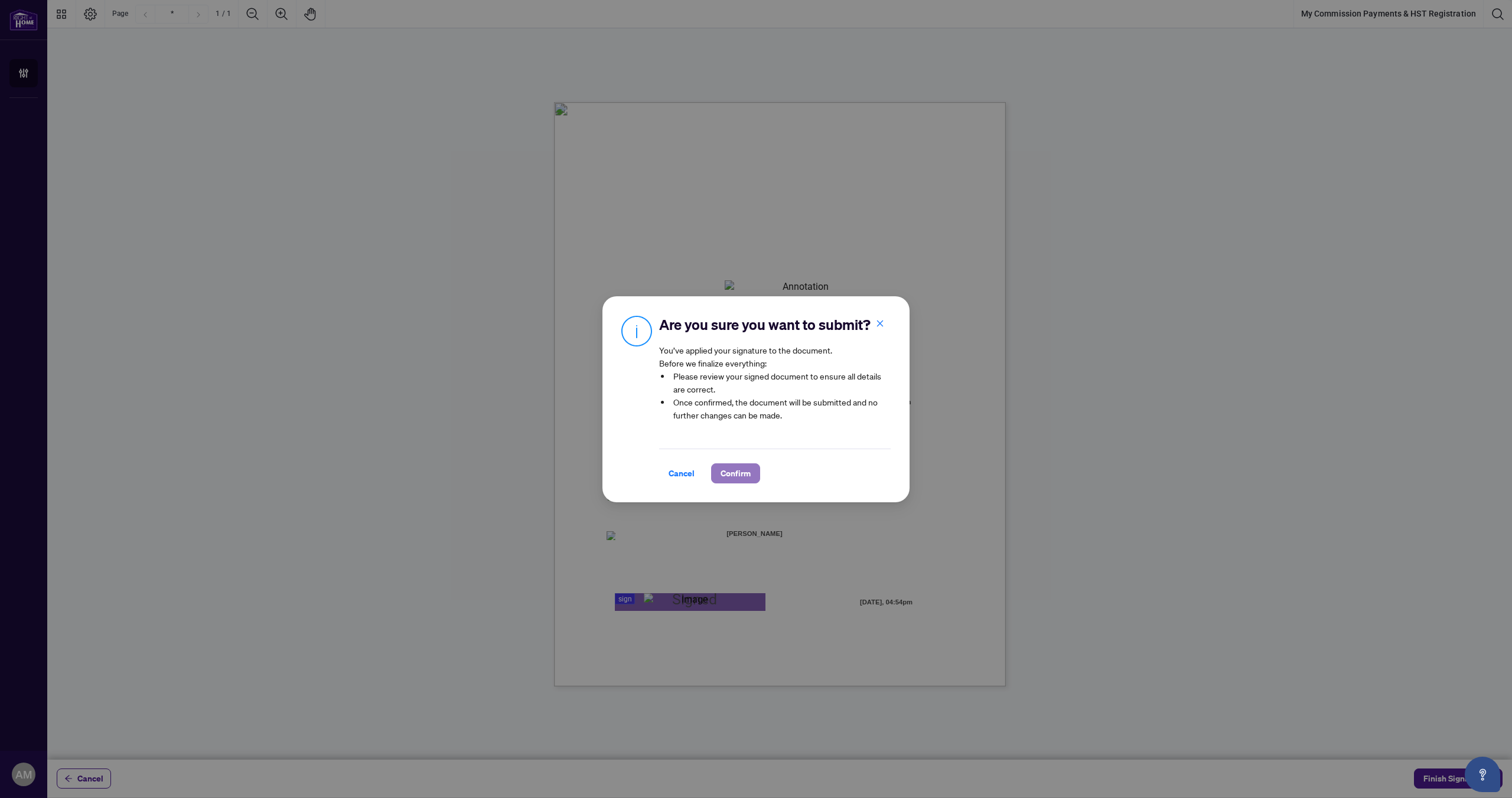
click at [727, 471] on span "Confirm" at bounding box center [736, 473] width 30 height 19
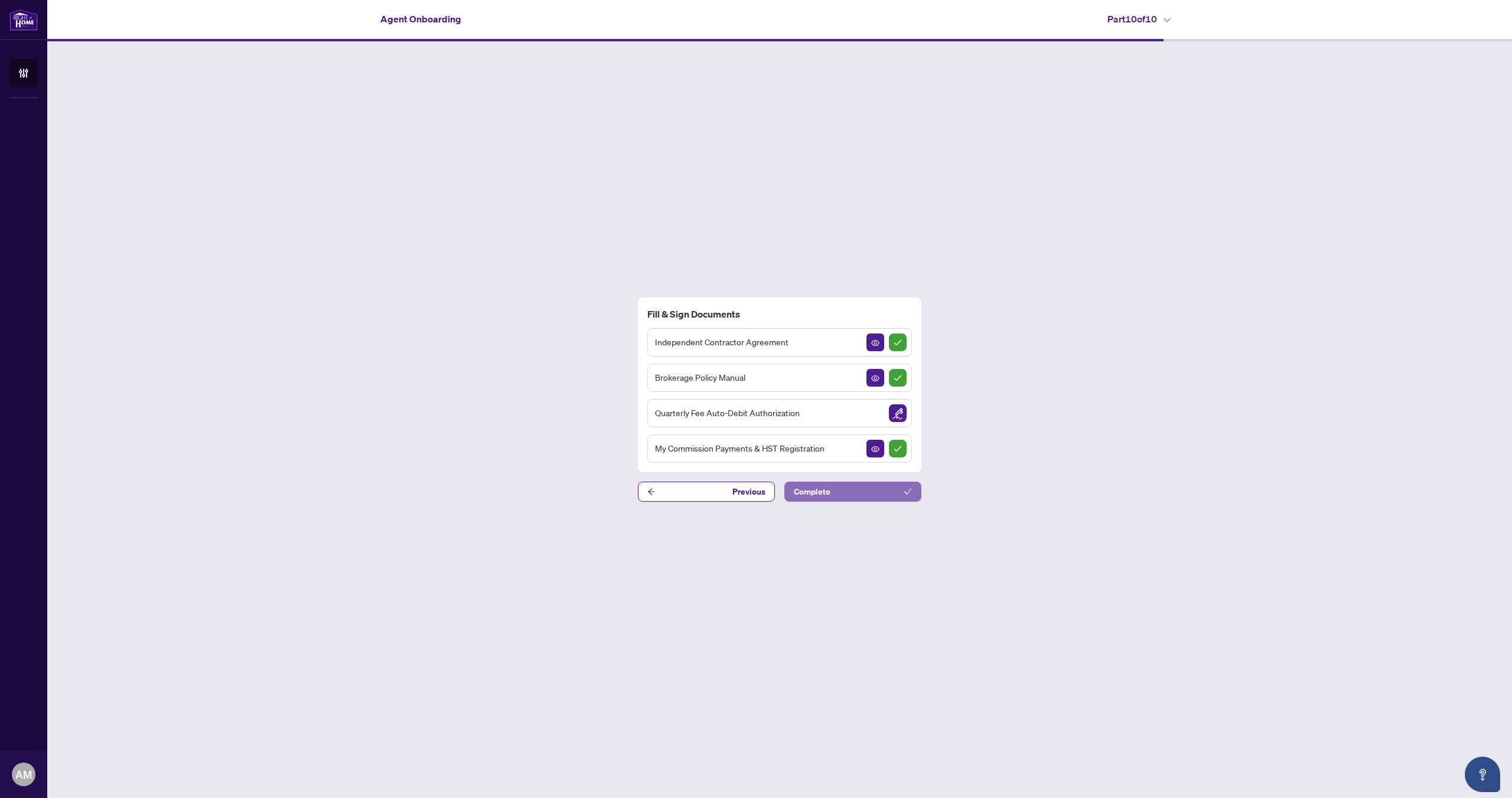
click at [851, 491] on button "Complete" at bounding box center [853, 491] width 137 height 20
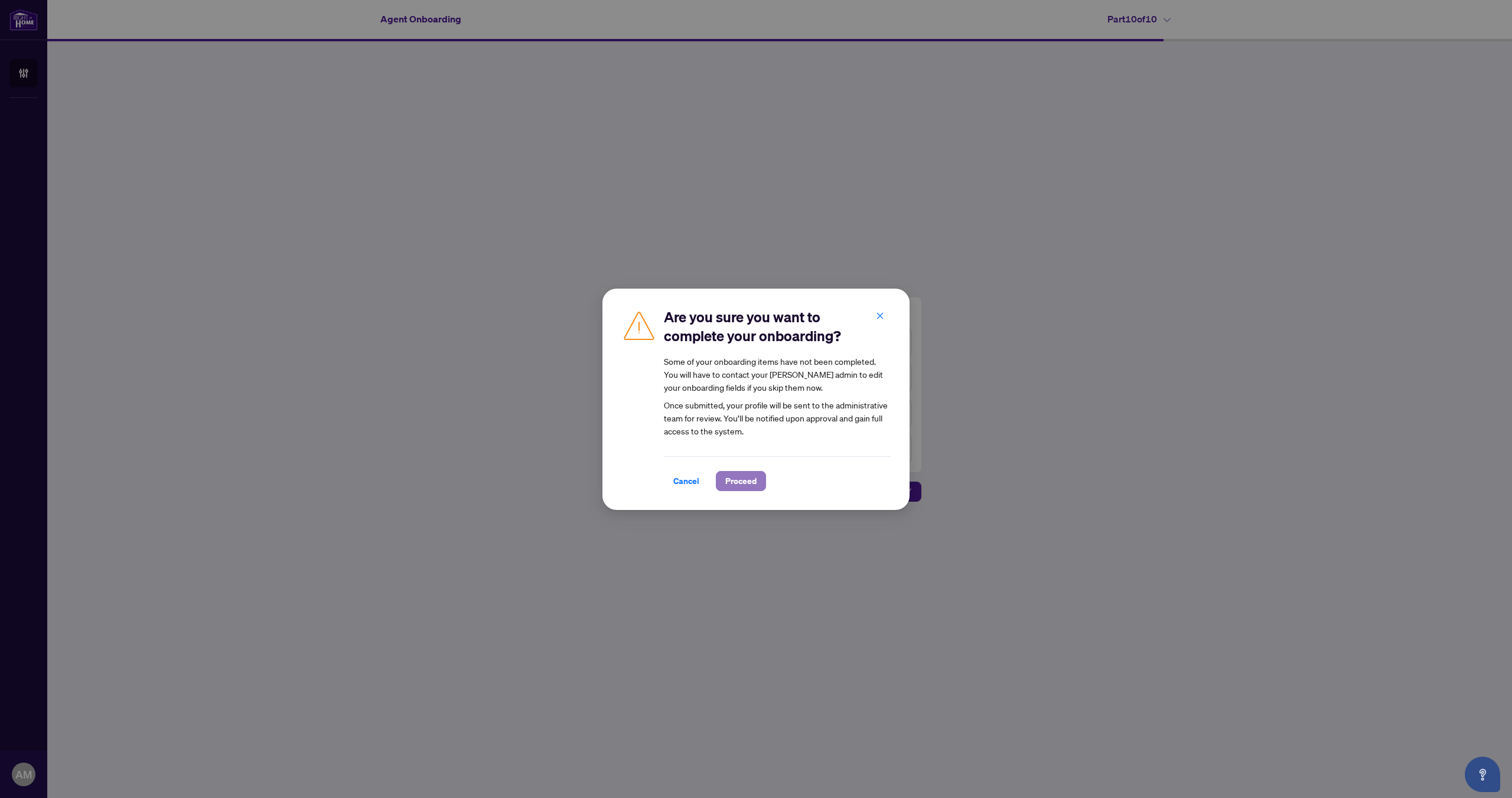
click at [754, 489] on span "Proceed" at bounding box center [740, 481] width 31 height 19
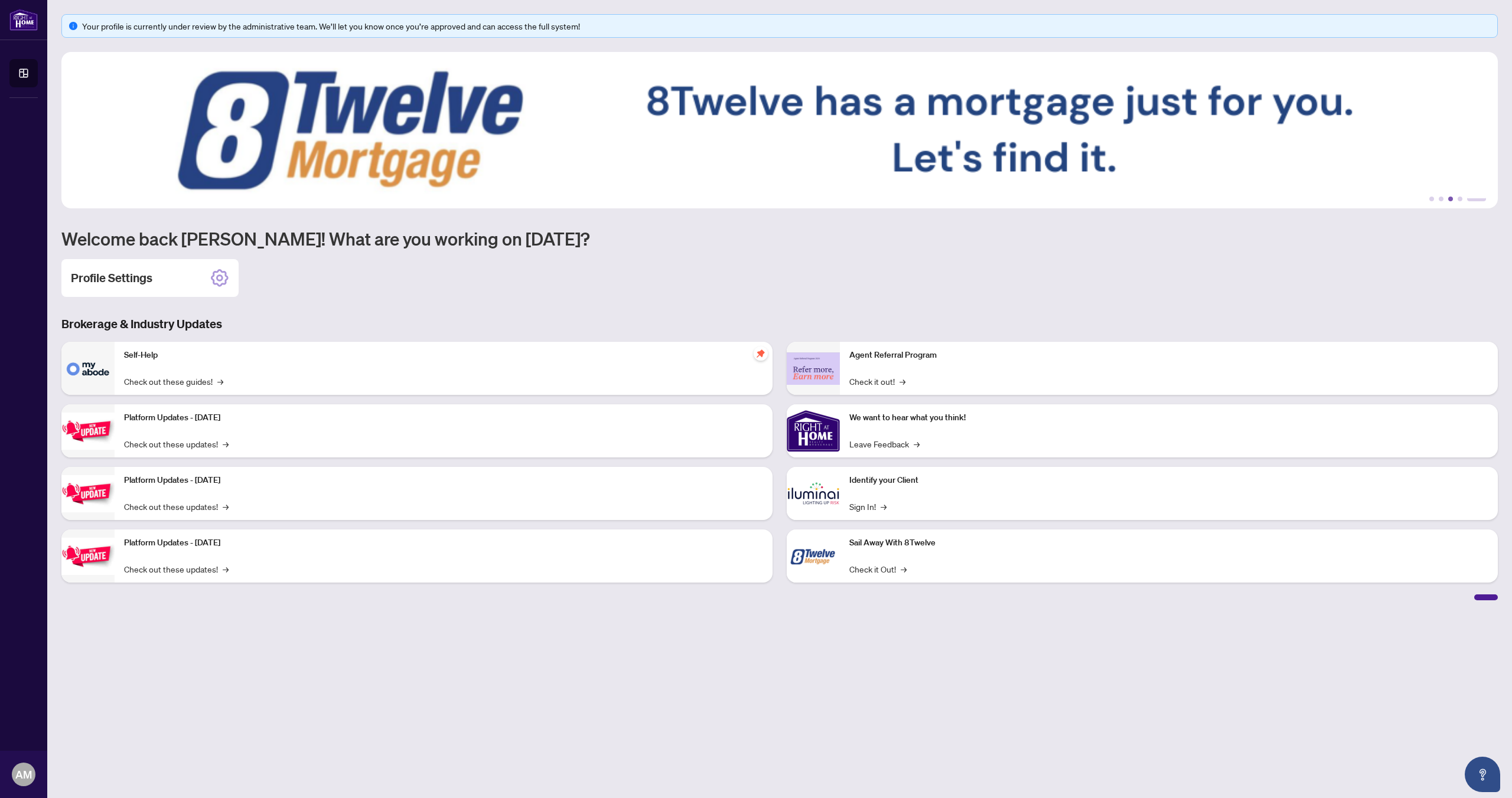
click at [1450, 199] on button "3" at bounding box center [1450, 199] width 5 height 5
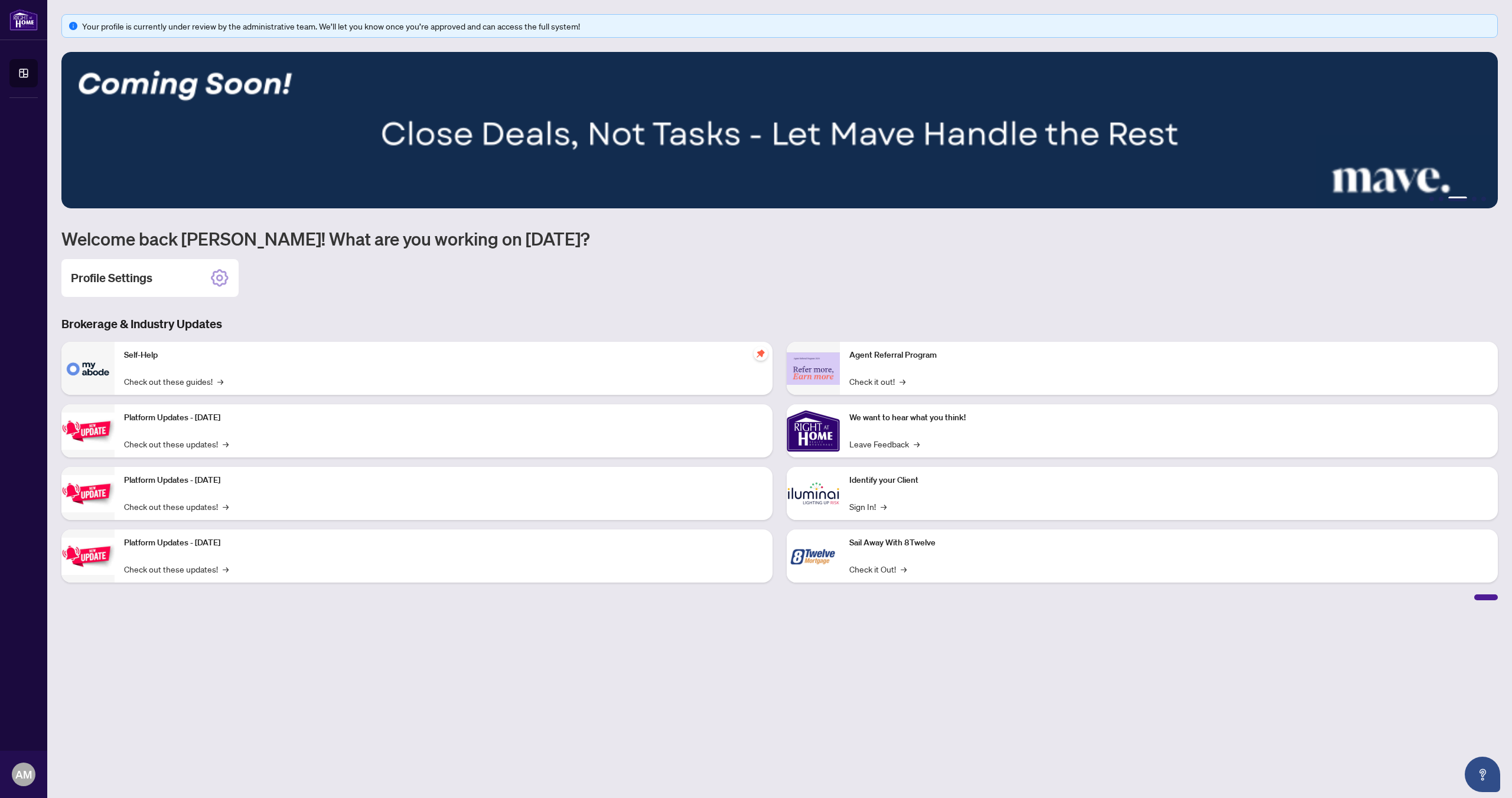
click at [1463, 197] on li "3" at bounding box center [1457, 199] width 19 height 5
